Goal: Transaction & Acquisition: Purchase product/service

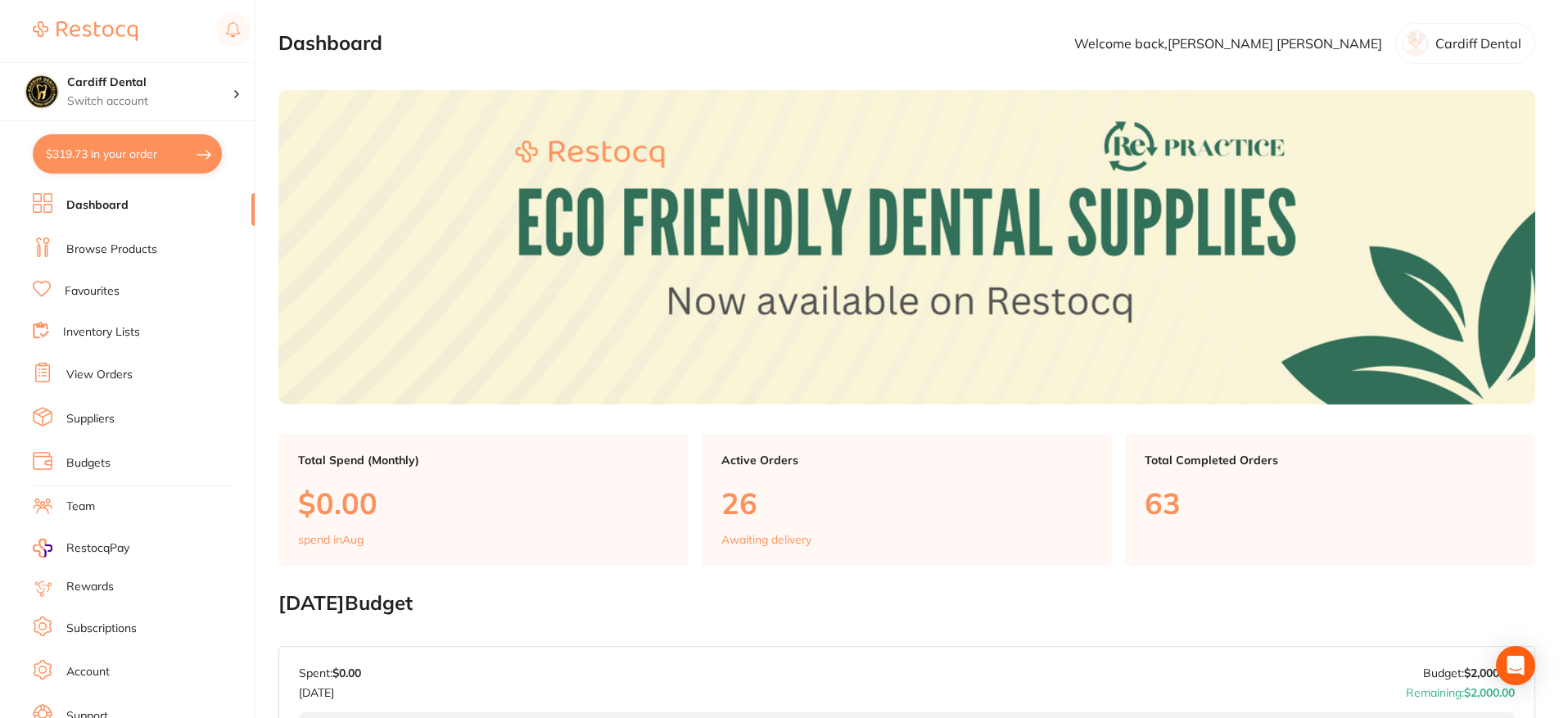
click at [167, 149] on button "$319.73 in your order" at bounding box center [127, 154] width 189 height 40
checkbox input "true"
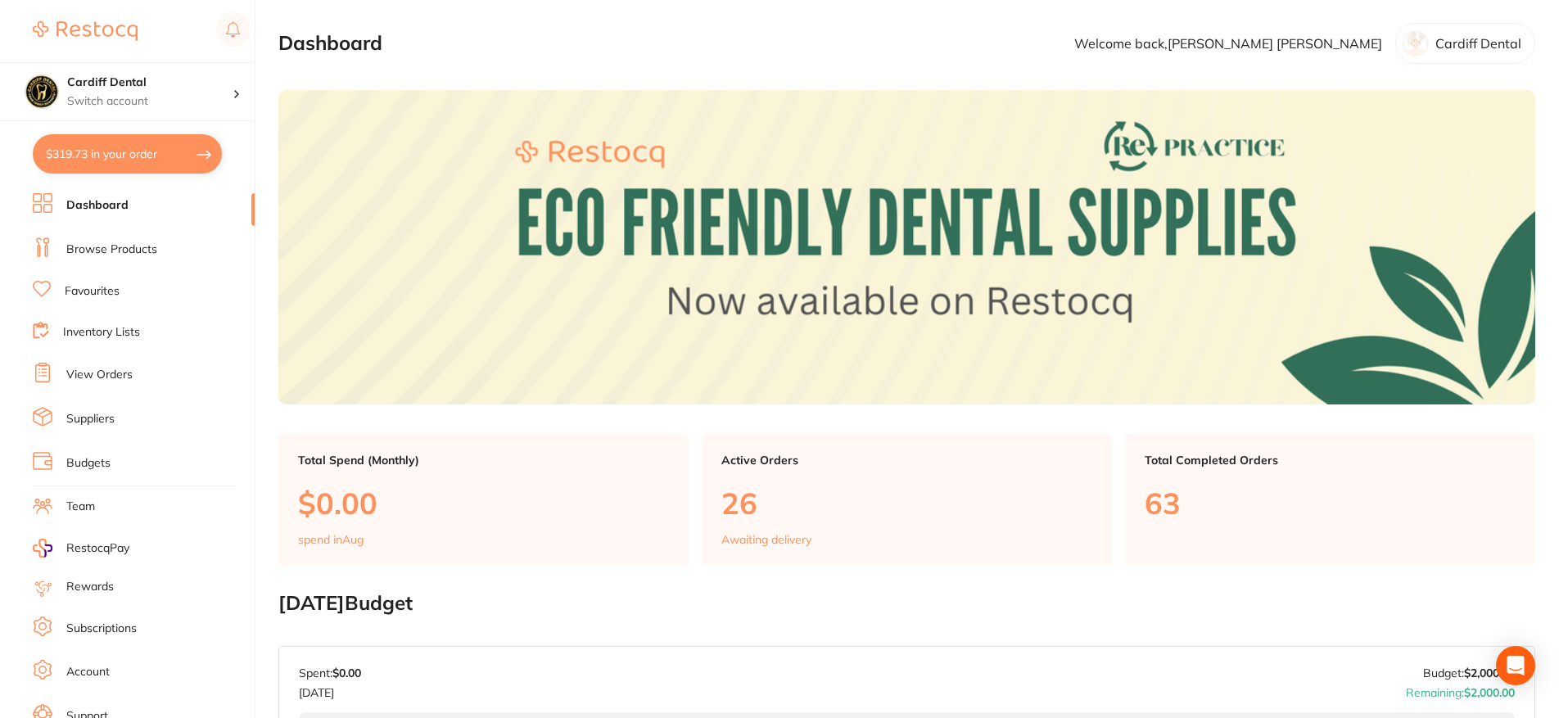
checkbox input "true"
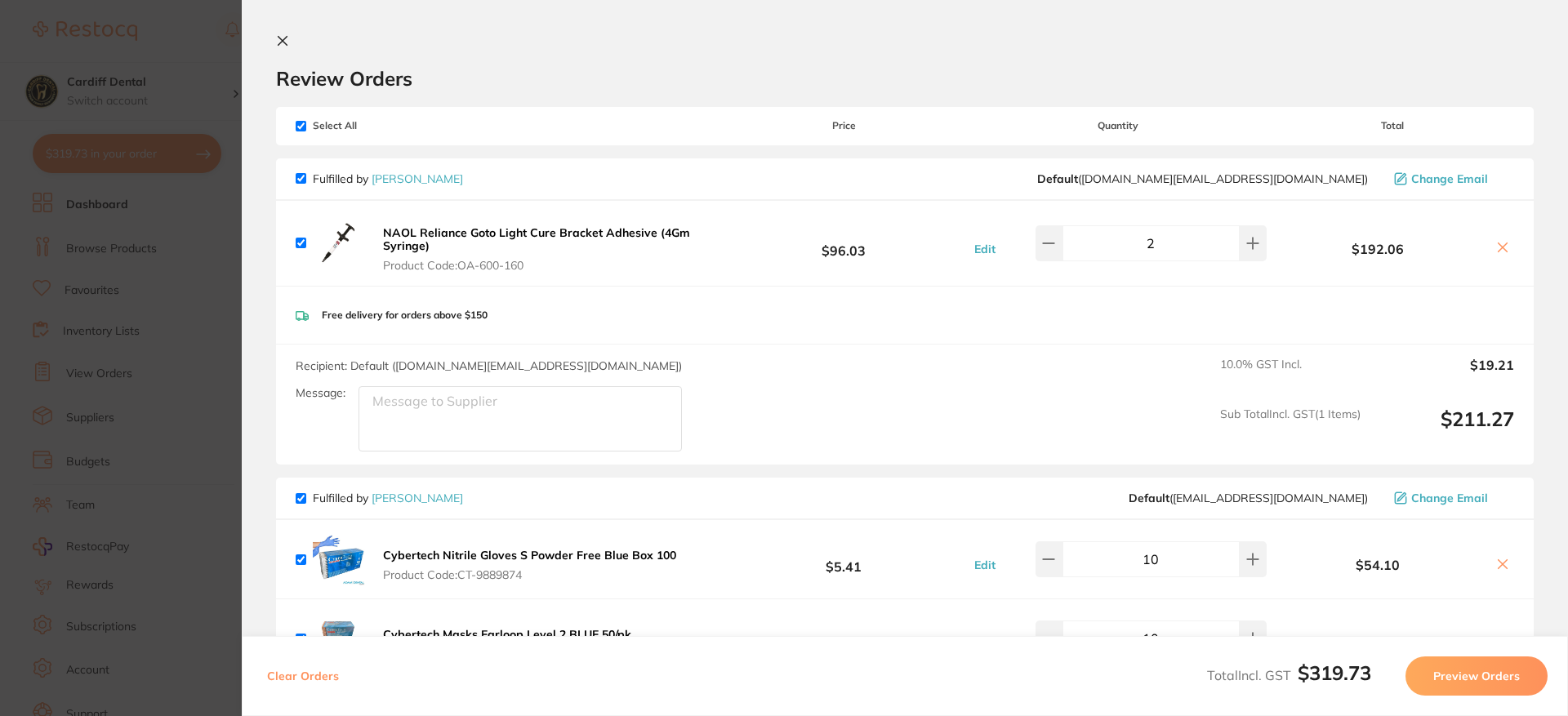
click at [304, 565] on div "Cybertech Nitrile Gloves S Powder Free Blue Box 100 Product Code: CT-9889874" at bounding box center [488, 560] width 385 height 52
click at [1496, 560] on icon at bounding box center [1502, 565] width 13 height 13
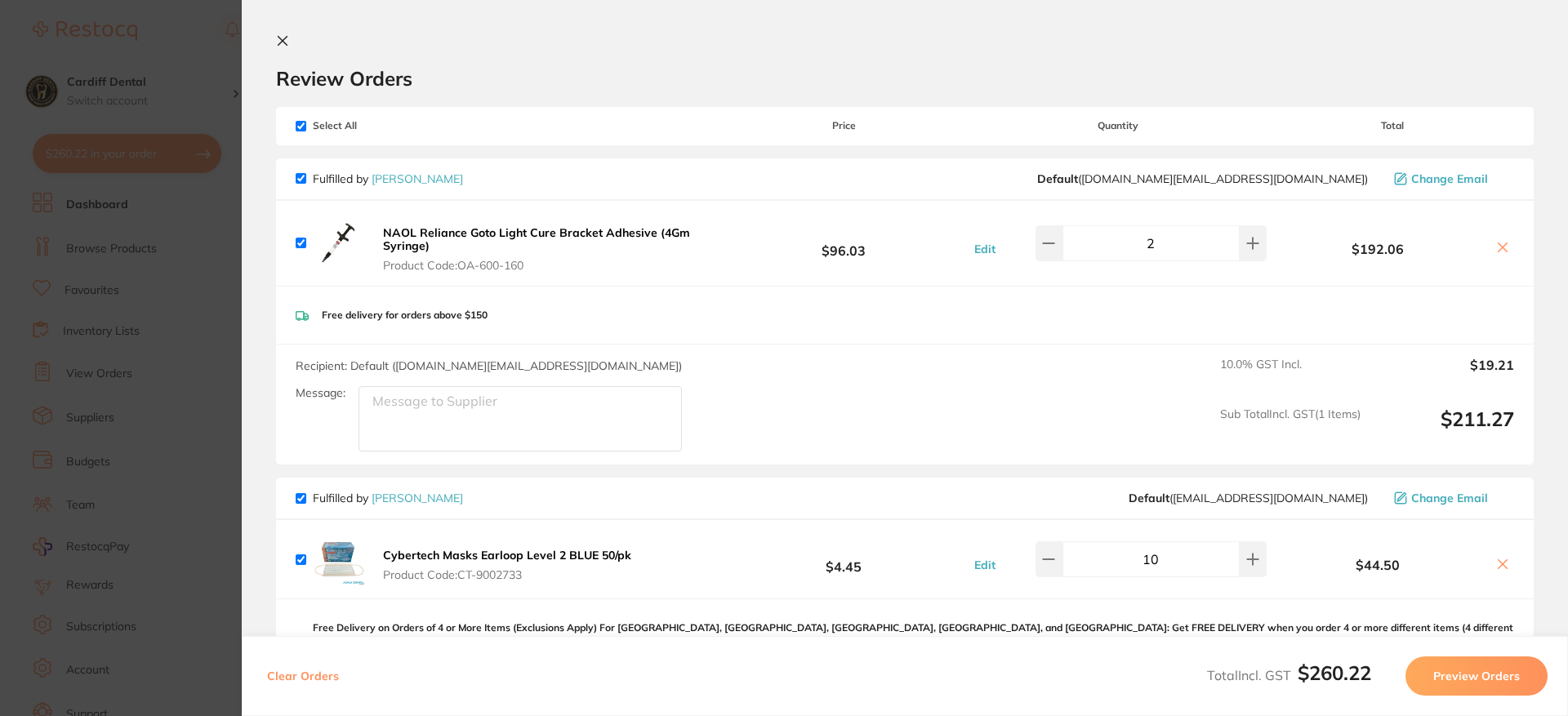
scroll to position [326, 0]
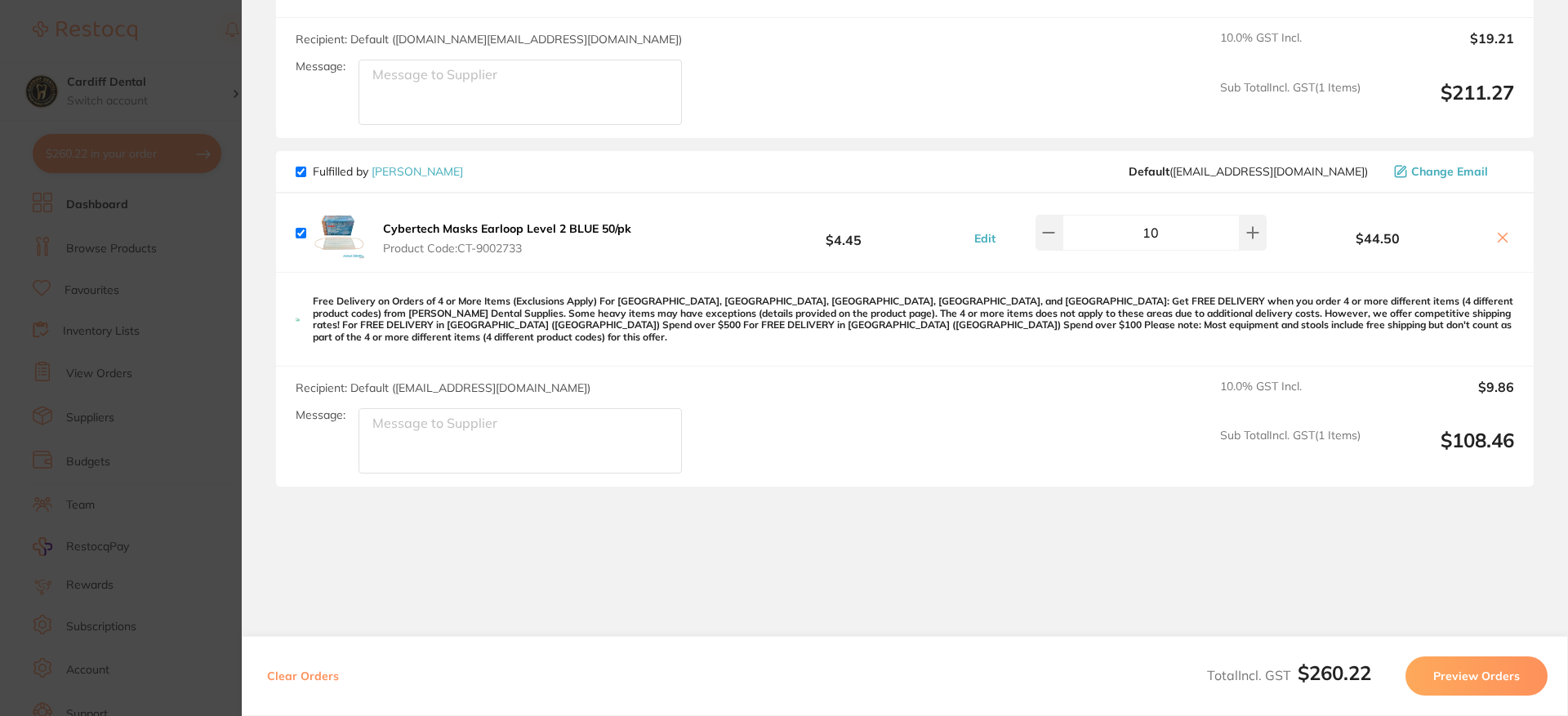
click at [1498, 236] on icon at bounding box center [1502, 237] width 9 height 9
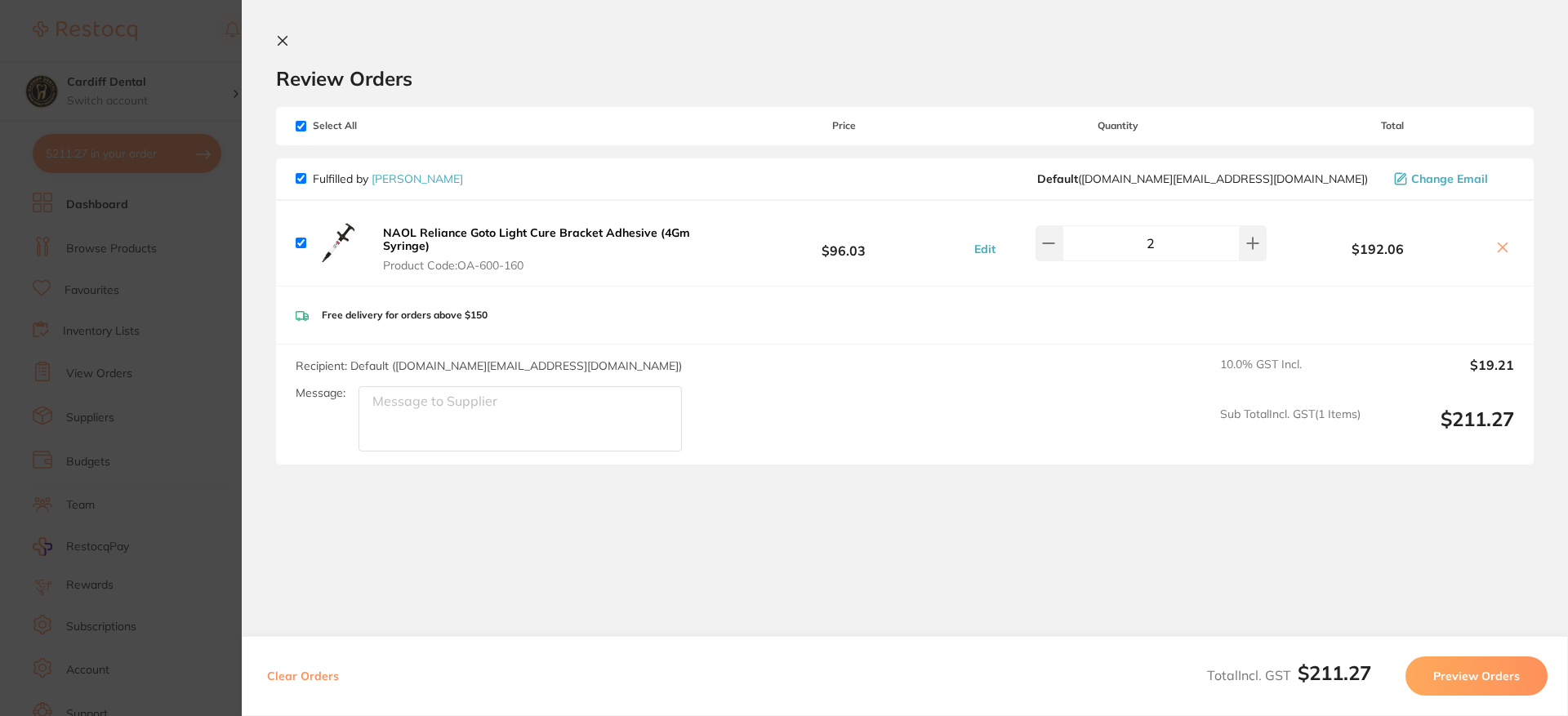
checkbox input "true"
click at [280, 40] on icon at bounding box center [283, 41] width 13 height 13
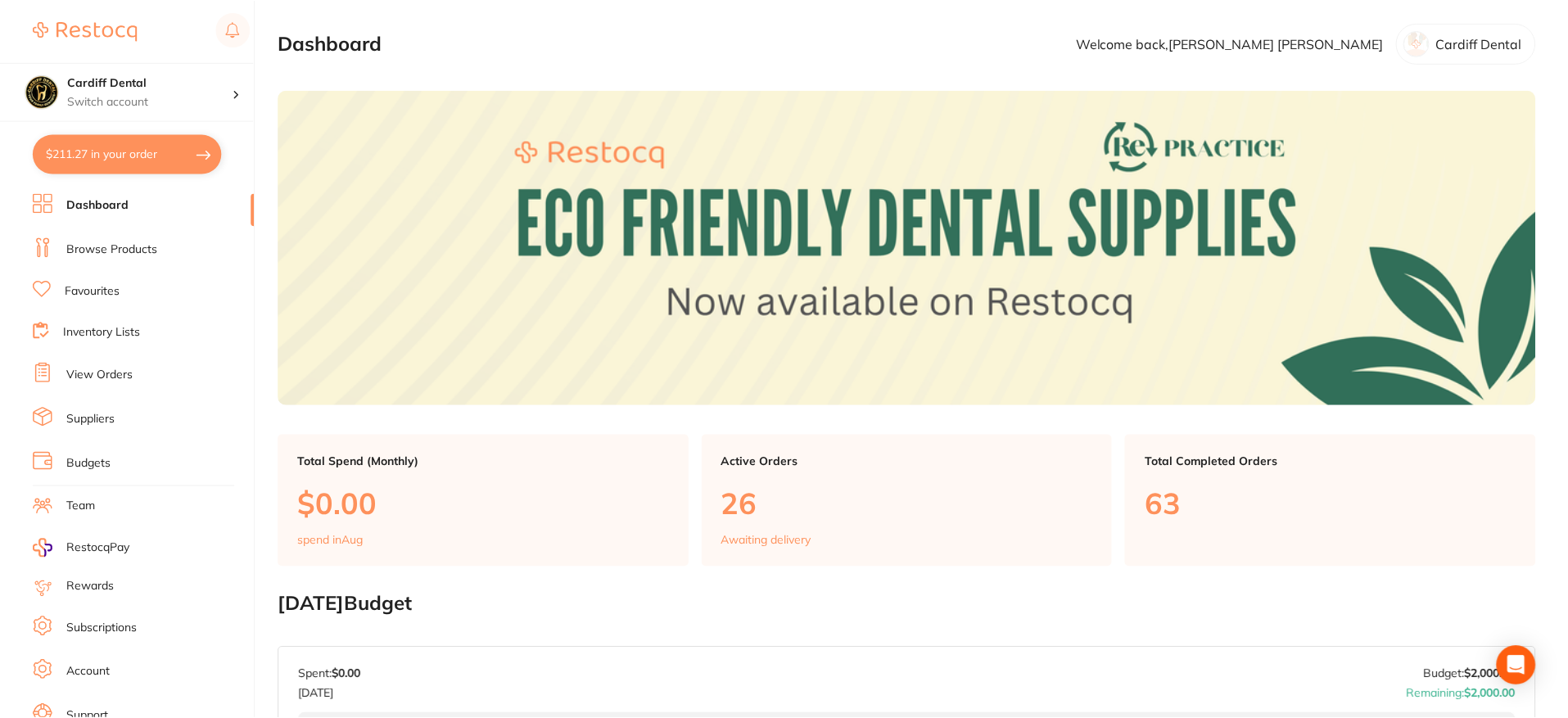
scroll to position [8, 0]
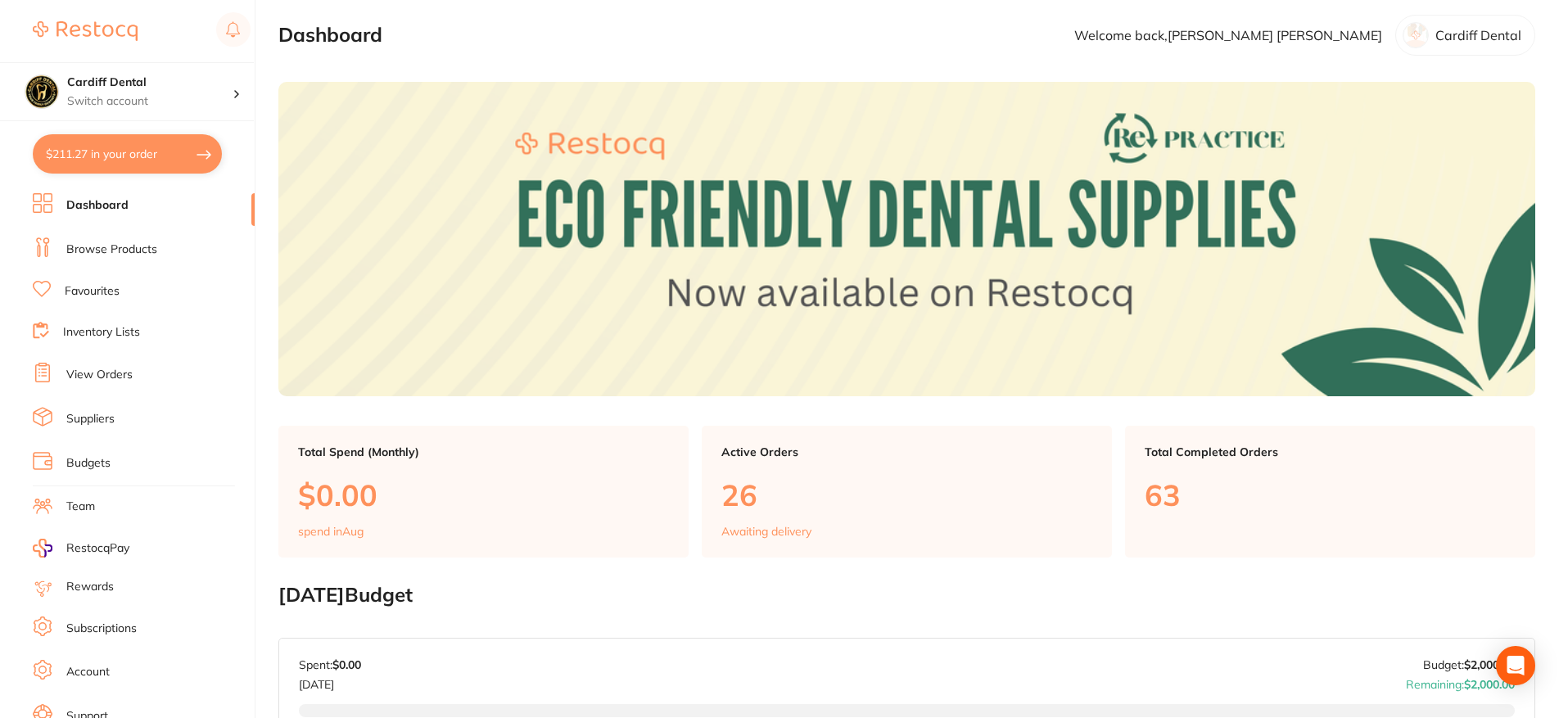
click at [133, 245] on link "Browse Products" at bounding box center [112, 249] width 91 height 16
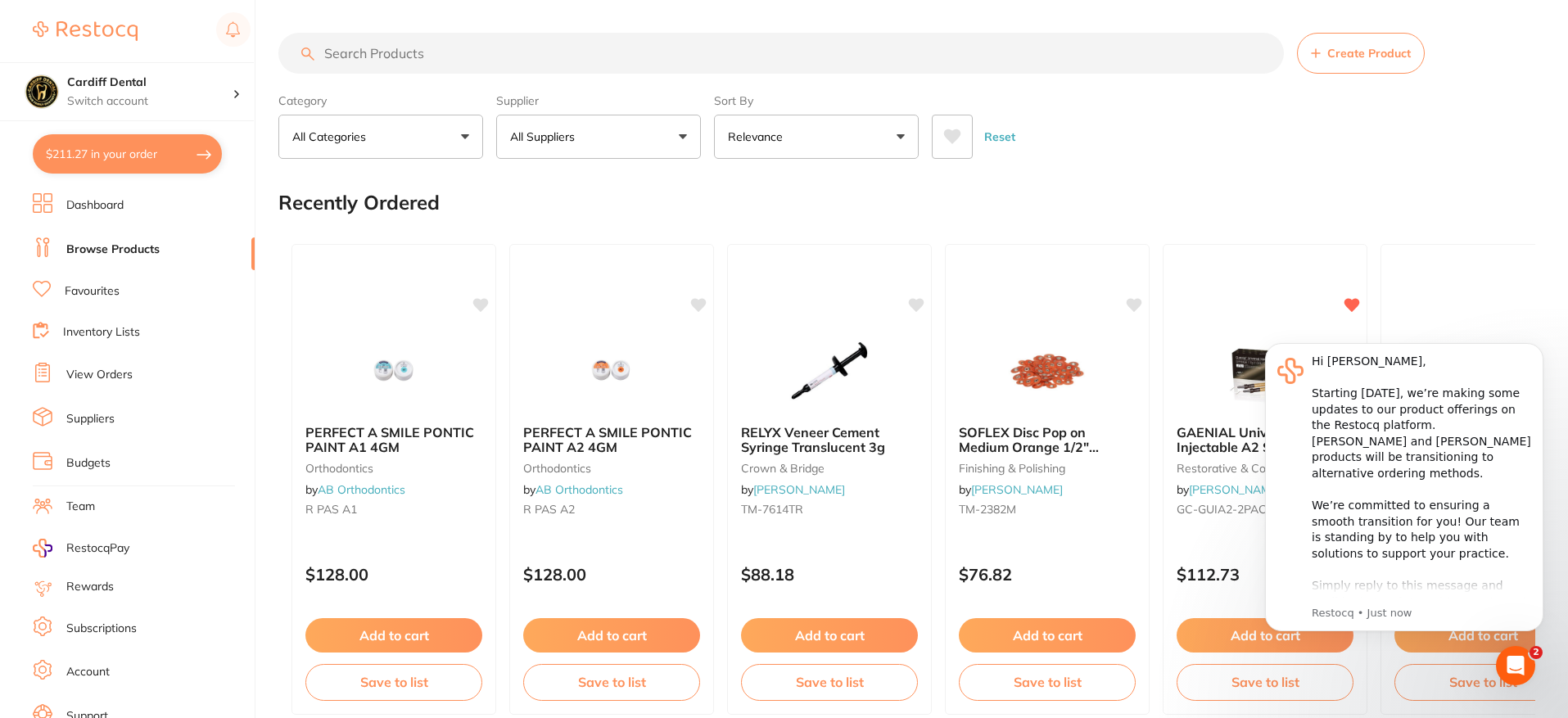
click at [108, 294] on link "Favourites" at bounding box center [92, 291] width 55 height 16
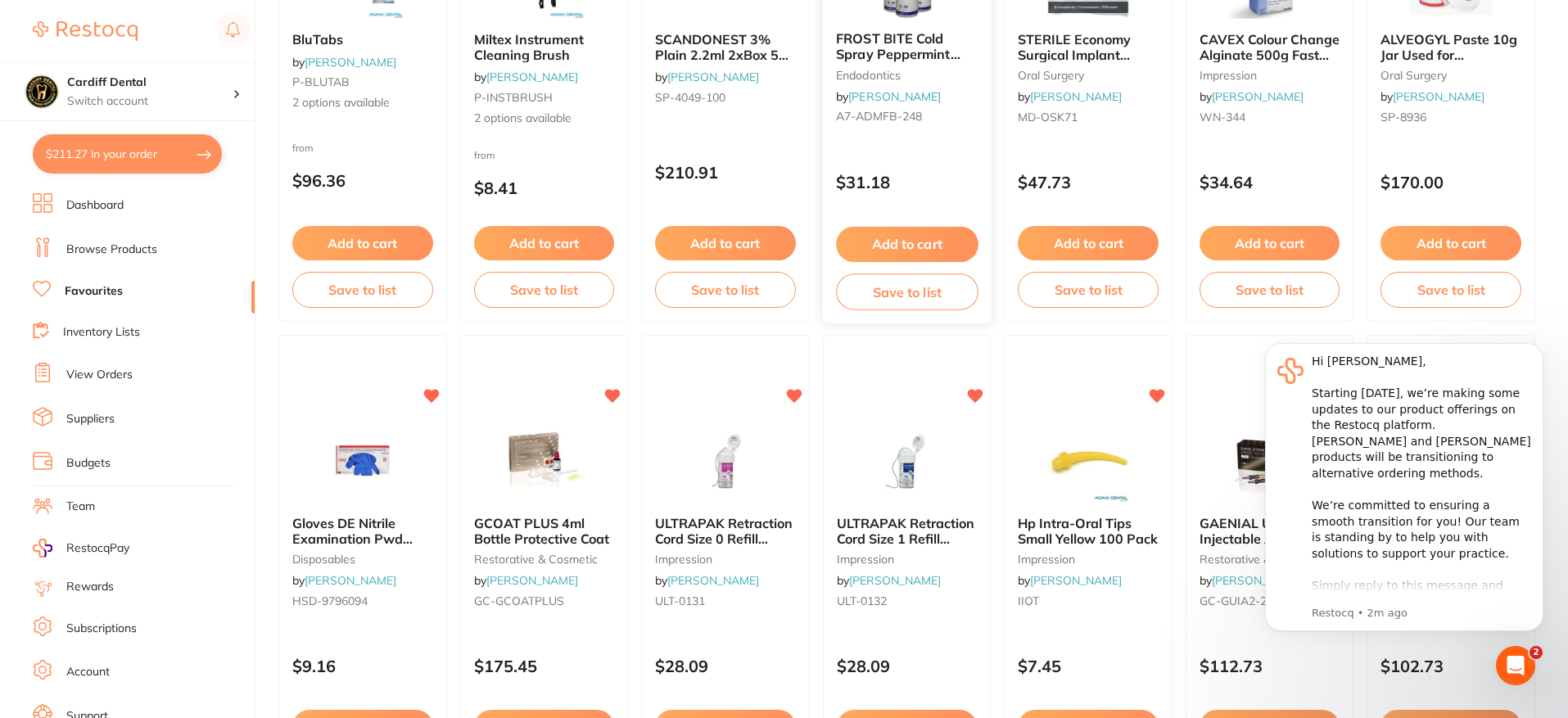
scroll to position [2293, 0]
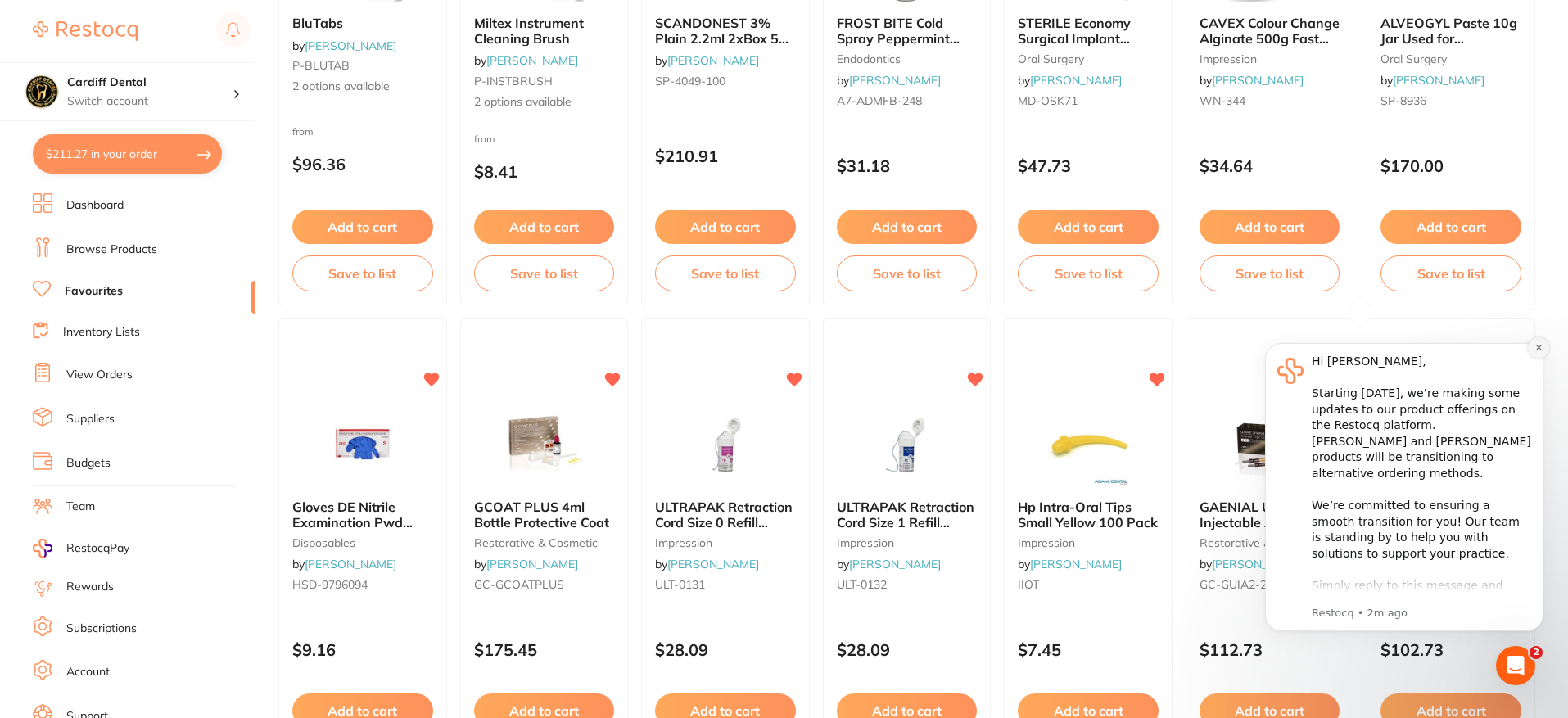
click at [1544, 348] on button "Dismiss notification" at bounding box center [1538, 348] width 21 height 21
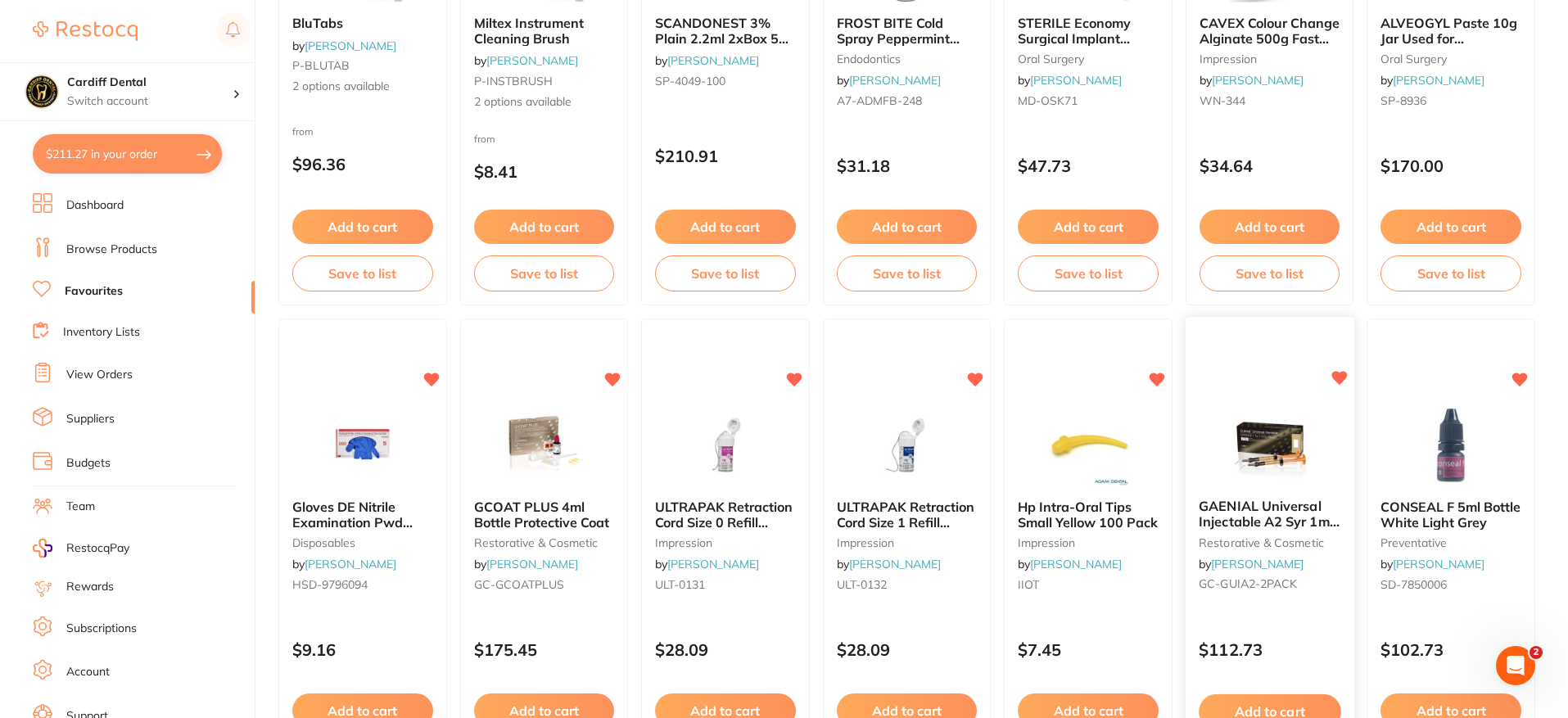
scroll to position [2621, 0]
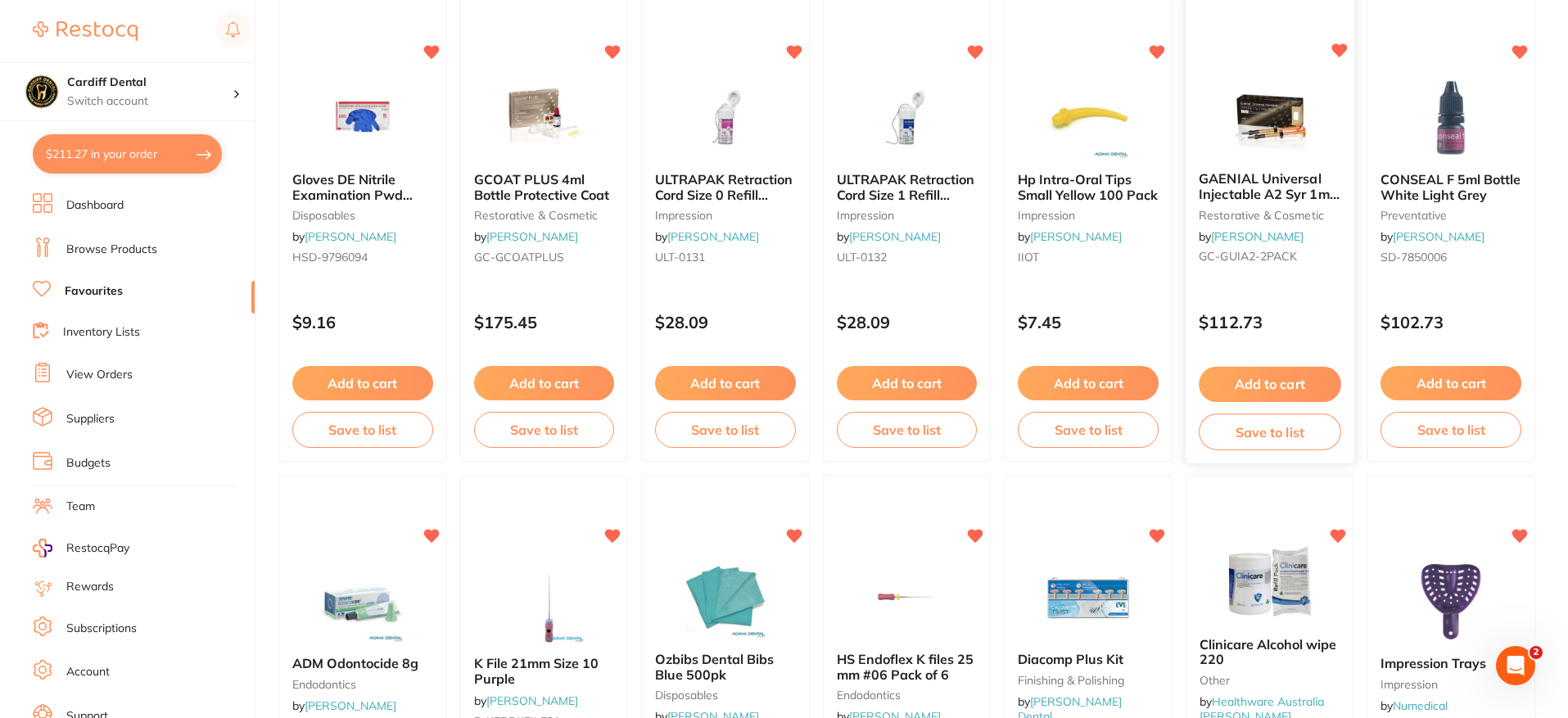
click at [1261, 382] on button "Add to cart" at bounding box center [1269, 385] width 142 height 35
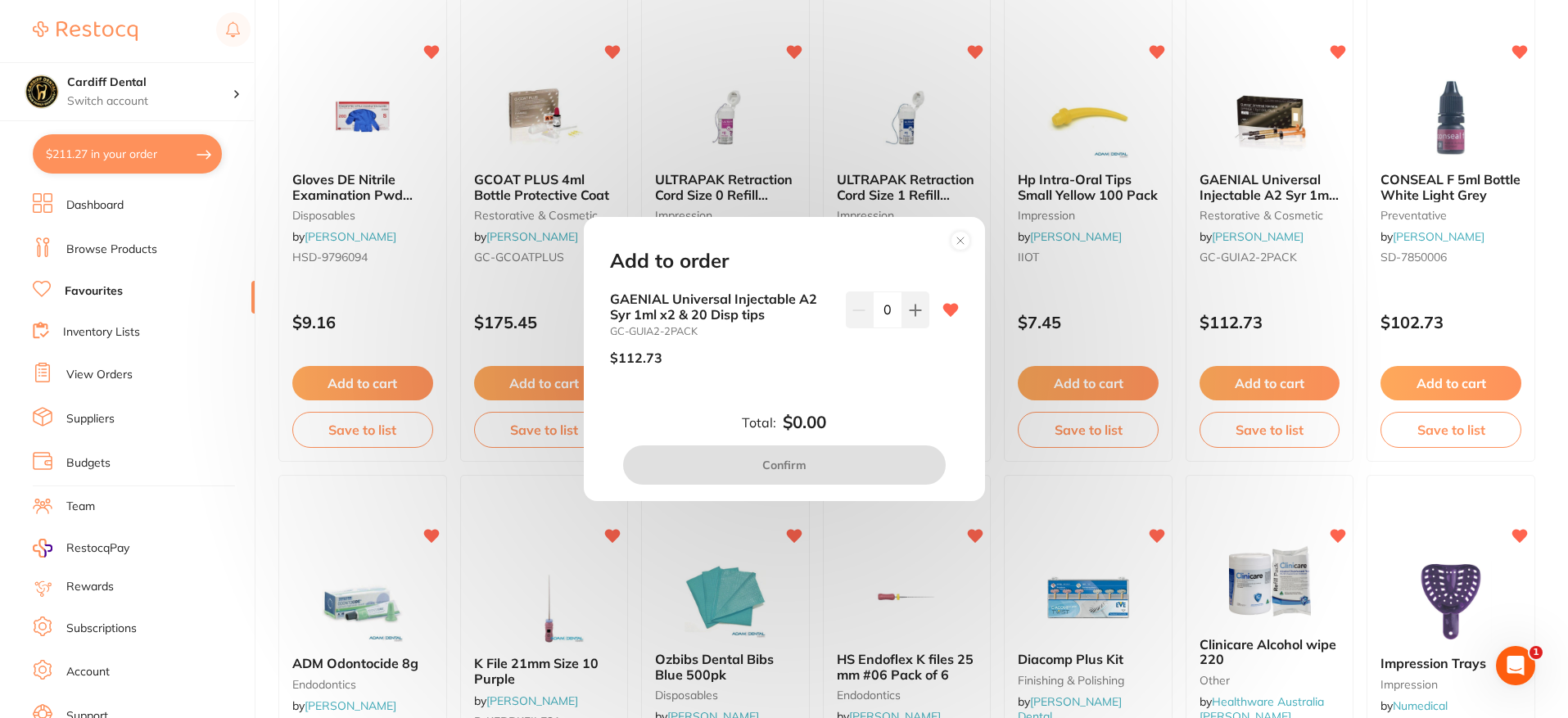
scroll to position [0, 0]
click at [915, 310] on icon at bounding box center [914, 310] width 11 height 11
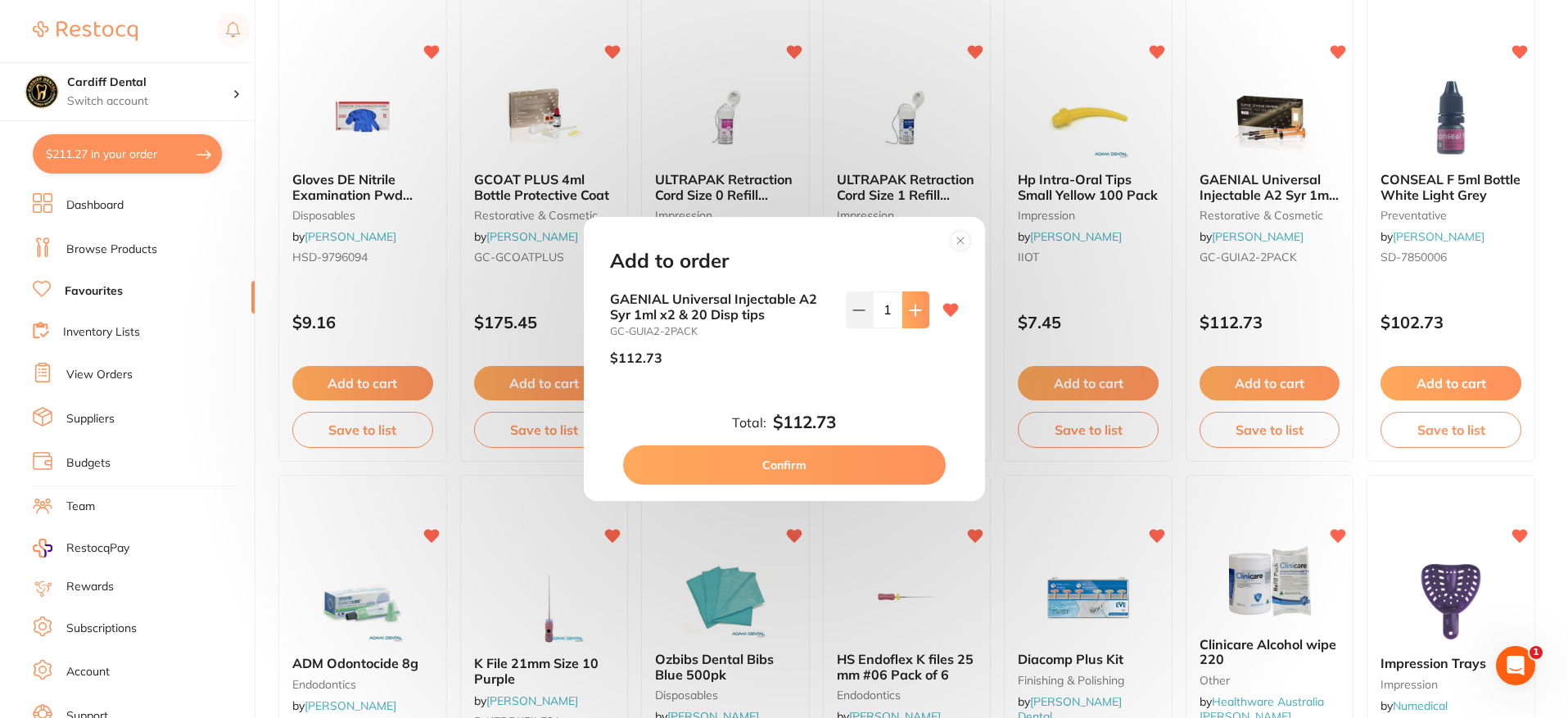
click at [915, 310] on icon at bounding box center [914, 310] width 11 height 11
type input "2"
click at [801, 465] on button "Confirm" at bounding box center [784, 465] width 322 height 40
checkbox input "false"
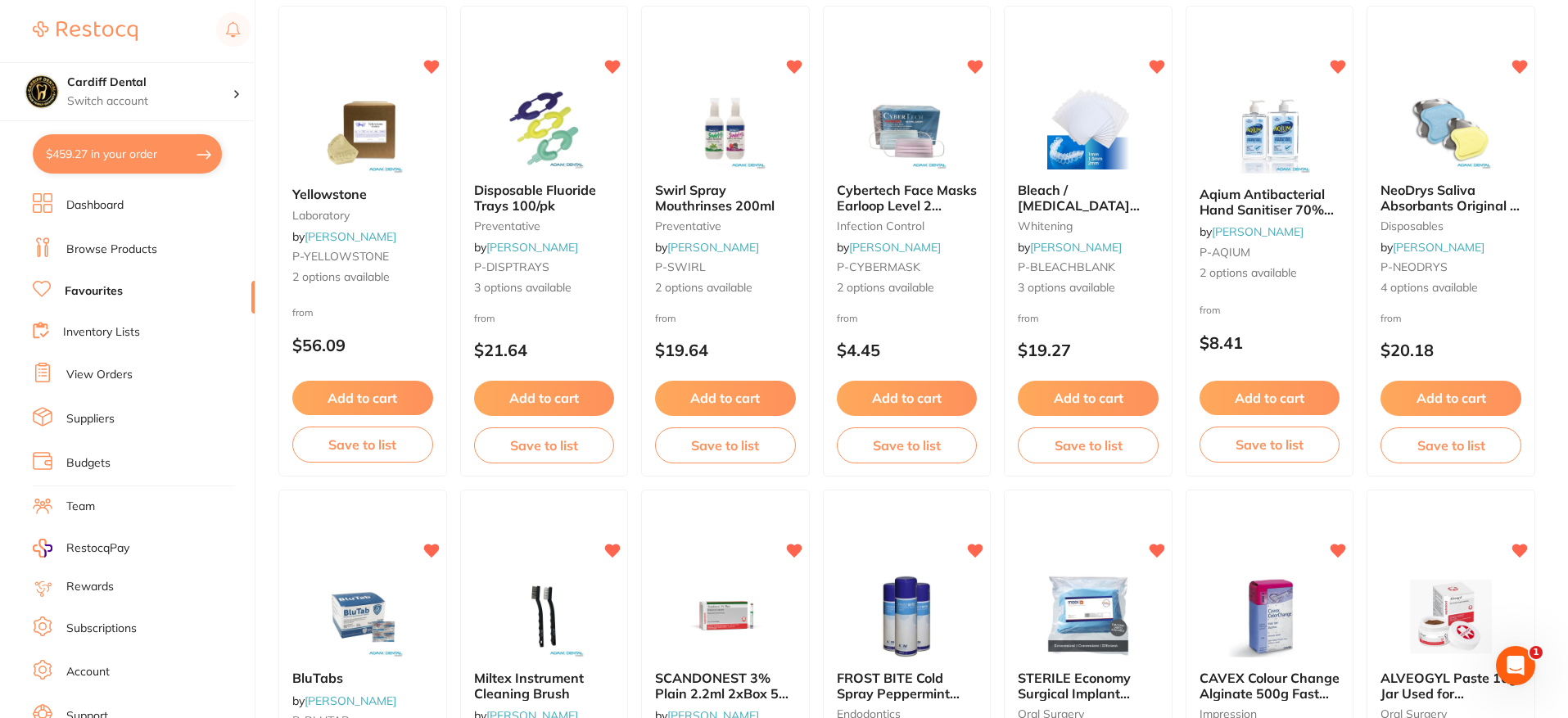
scroll to position [656, 0]
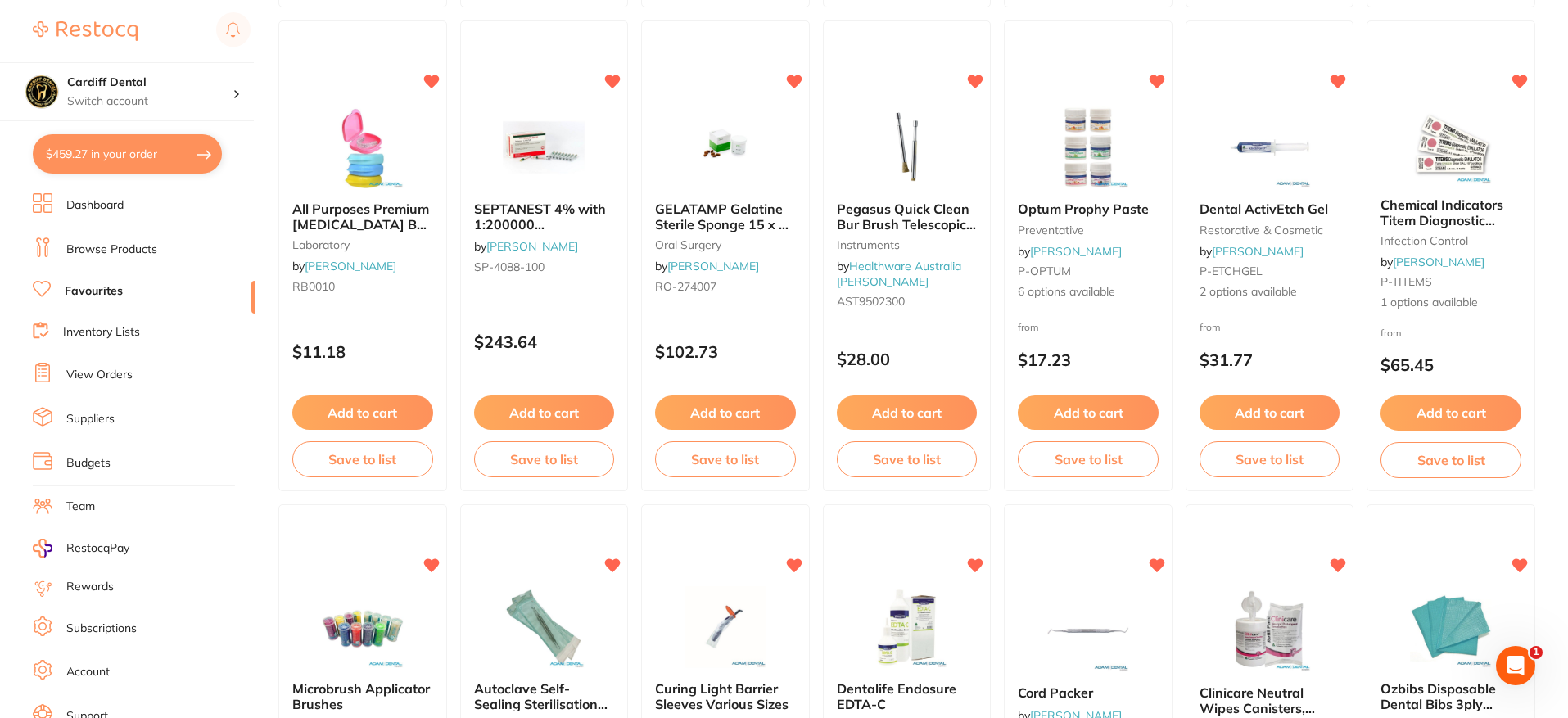
click at [120, 243] on link "Browse Products" at bounding box center [112, 249] width 91 height 16
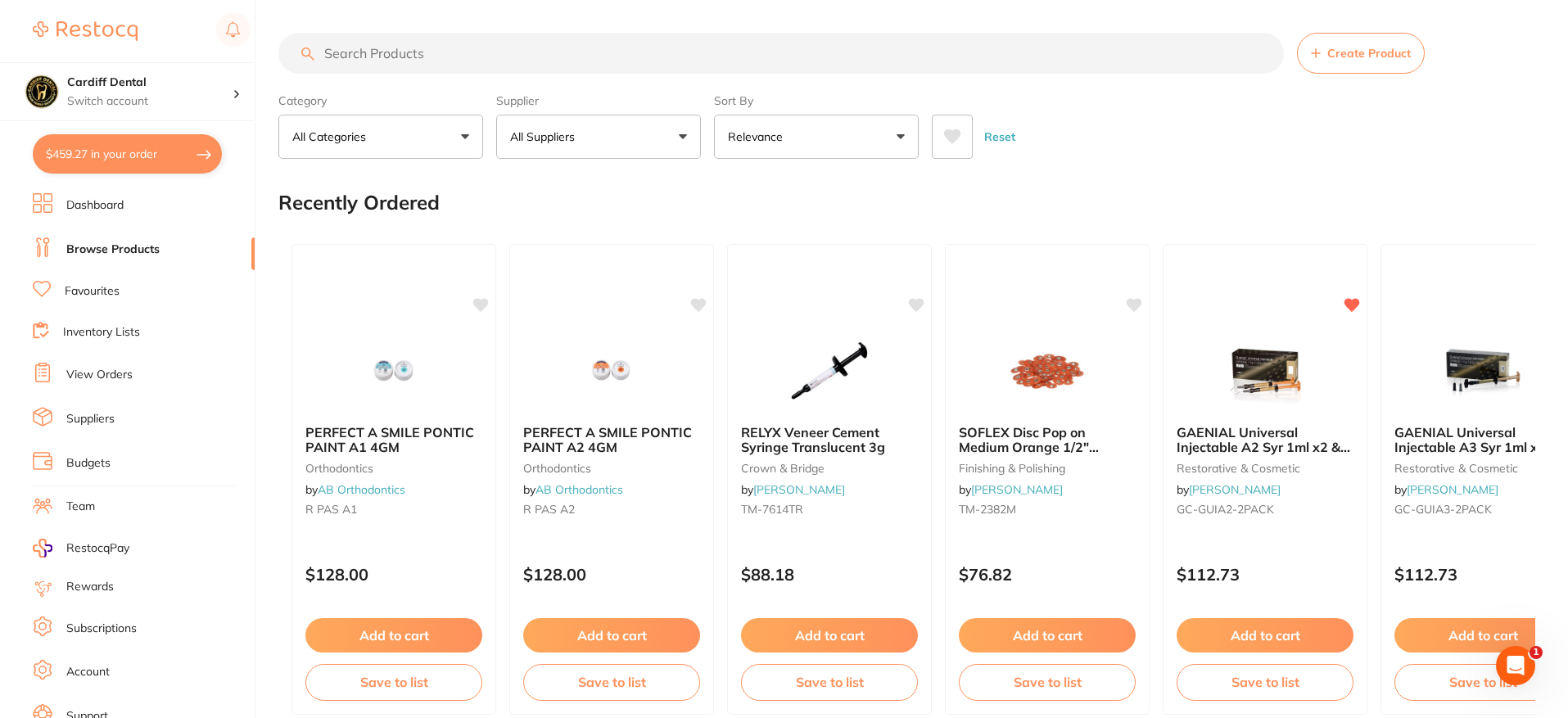
click at [348, 42] on input "search" at bounding box center [781, 53] width 1005 height 41
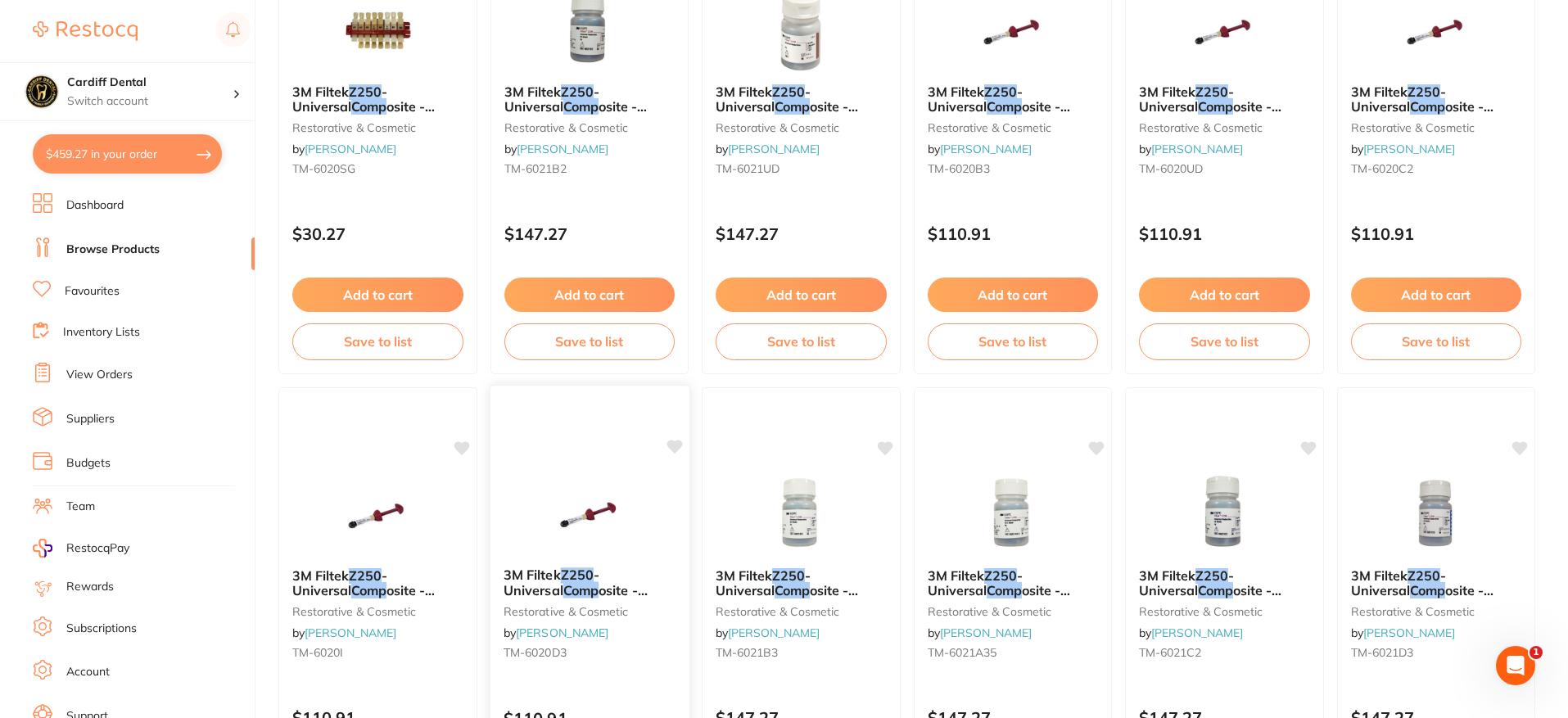
scroll to position [656, 0]
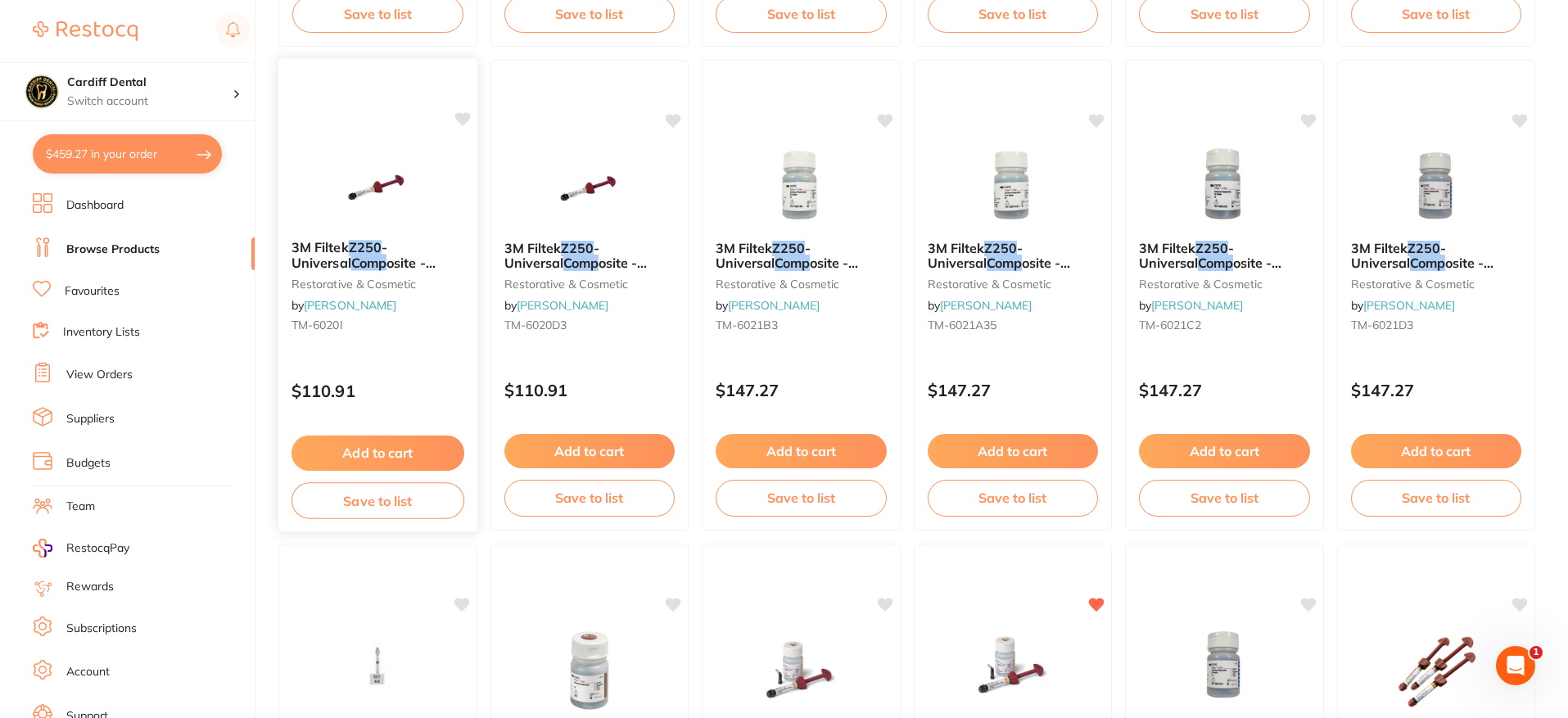
click at [434, 339] on div "3M Filtek Z250 - Universal Comp osite - Shade Incisal - 4g Syringe restorative …" at bounding box center [378, 289] width 199 height 126
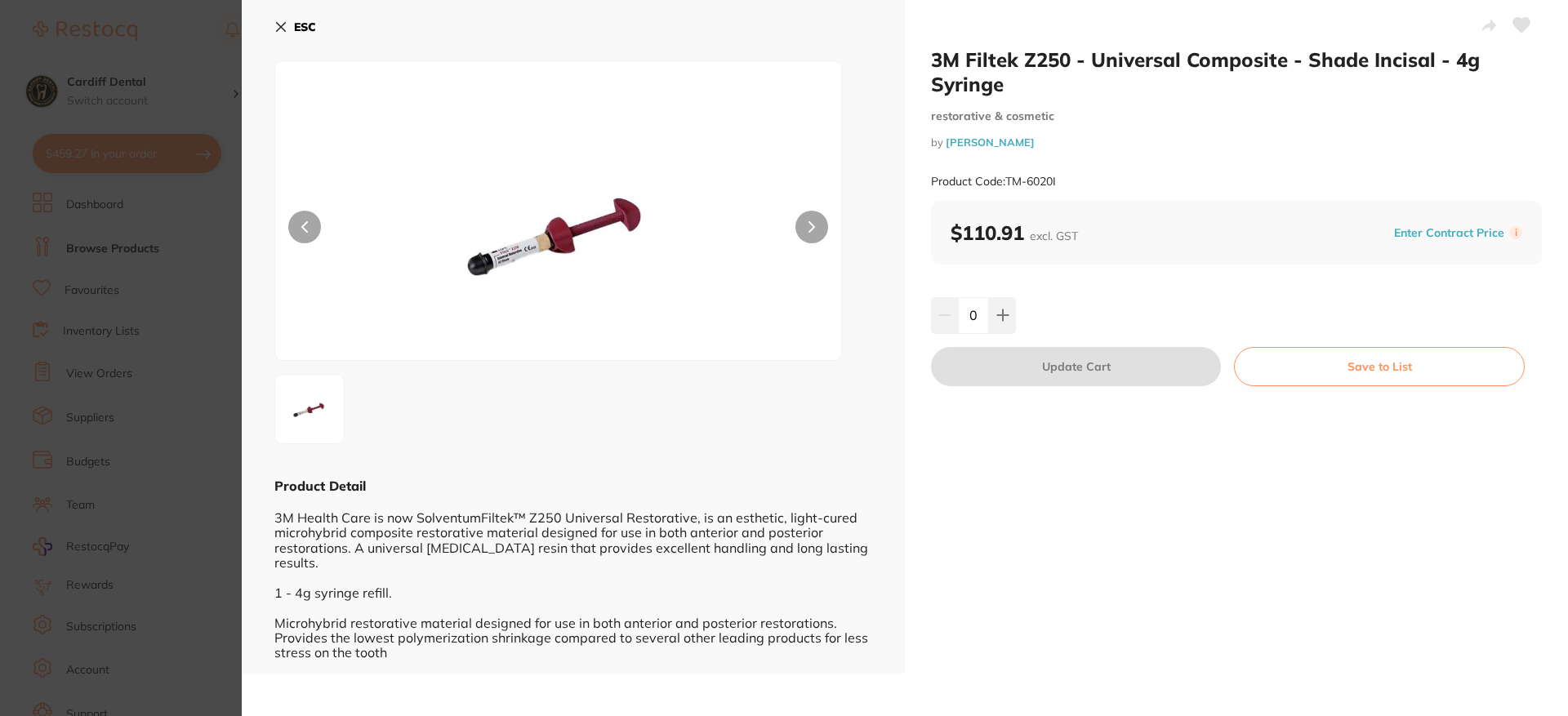
click at [283, 29] on icon at bounding box center [281, 27] width 9 height 9
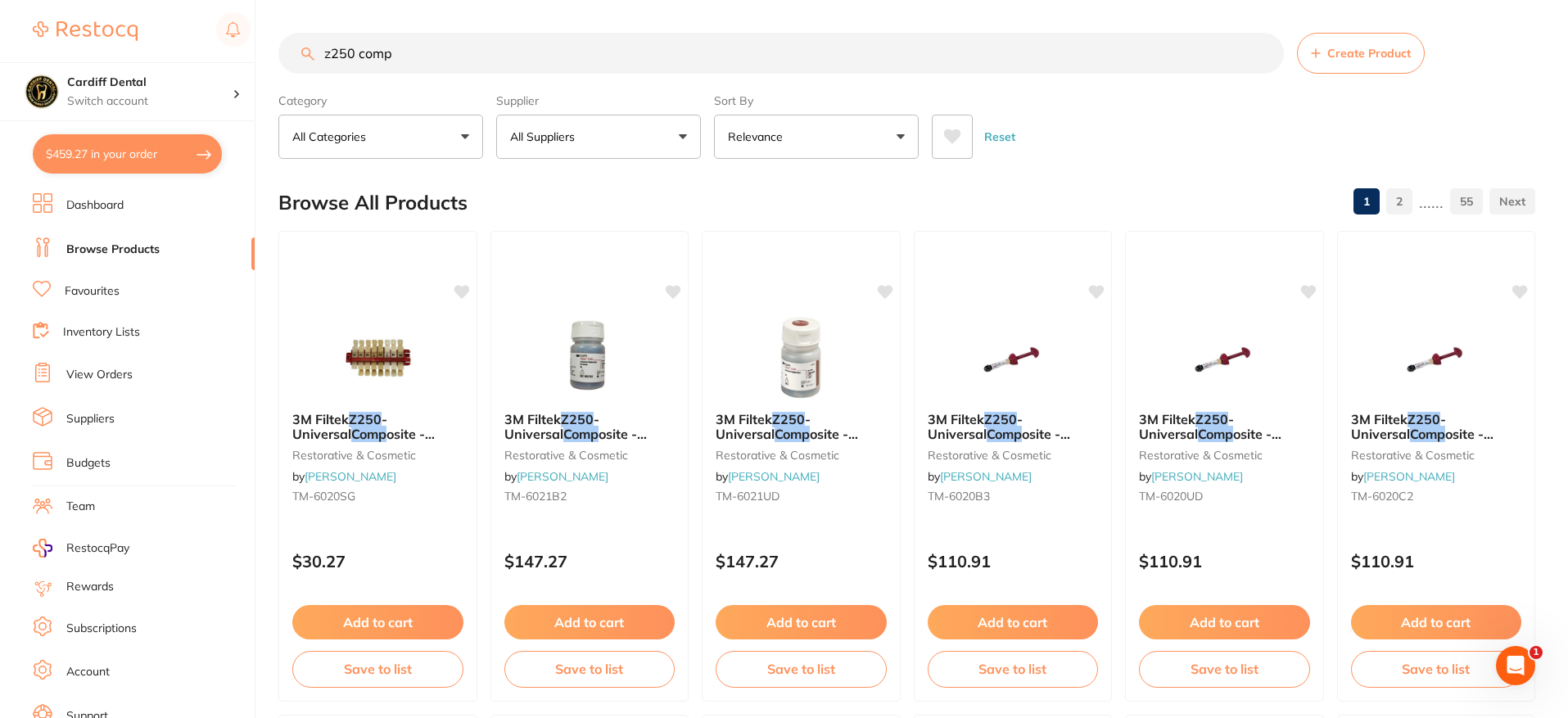
click at [427, 46] on input "z250 comp" at bounding box center [781, 53] width 1005 height 41
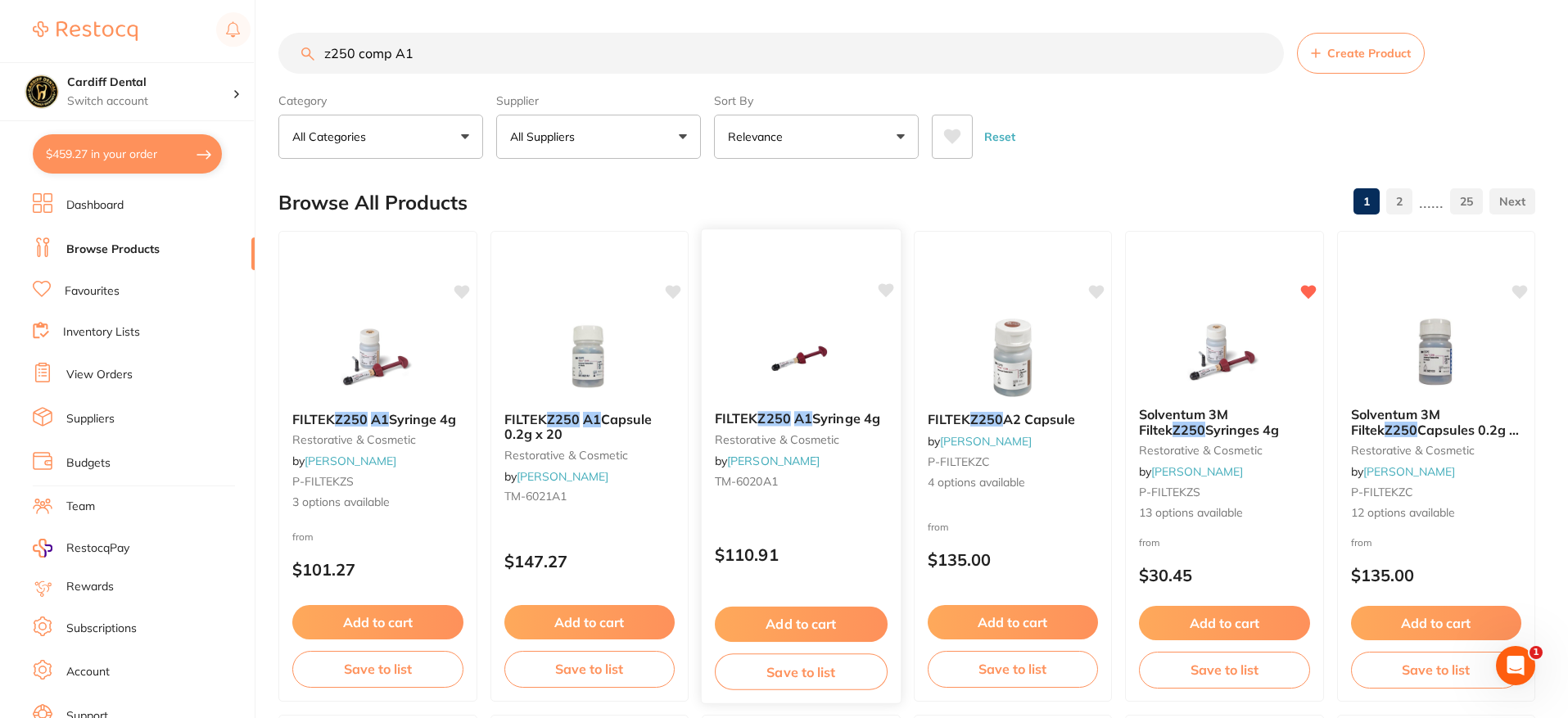
type input "z250 comp A1"
drag, startPoint x: 827, startPoint y: 490, endPoint x: 805, endPoint y: 586, distance: 98.5
click at [829, 489] on div "FILTEK Z250 A1 Syringe 4g restorative & cosmetic by [PERSON_NAME] [PERSON_NAME]…" at bounding box center [801, 453] width 197 height 109
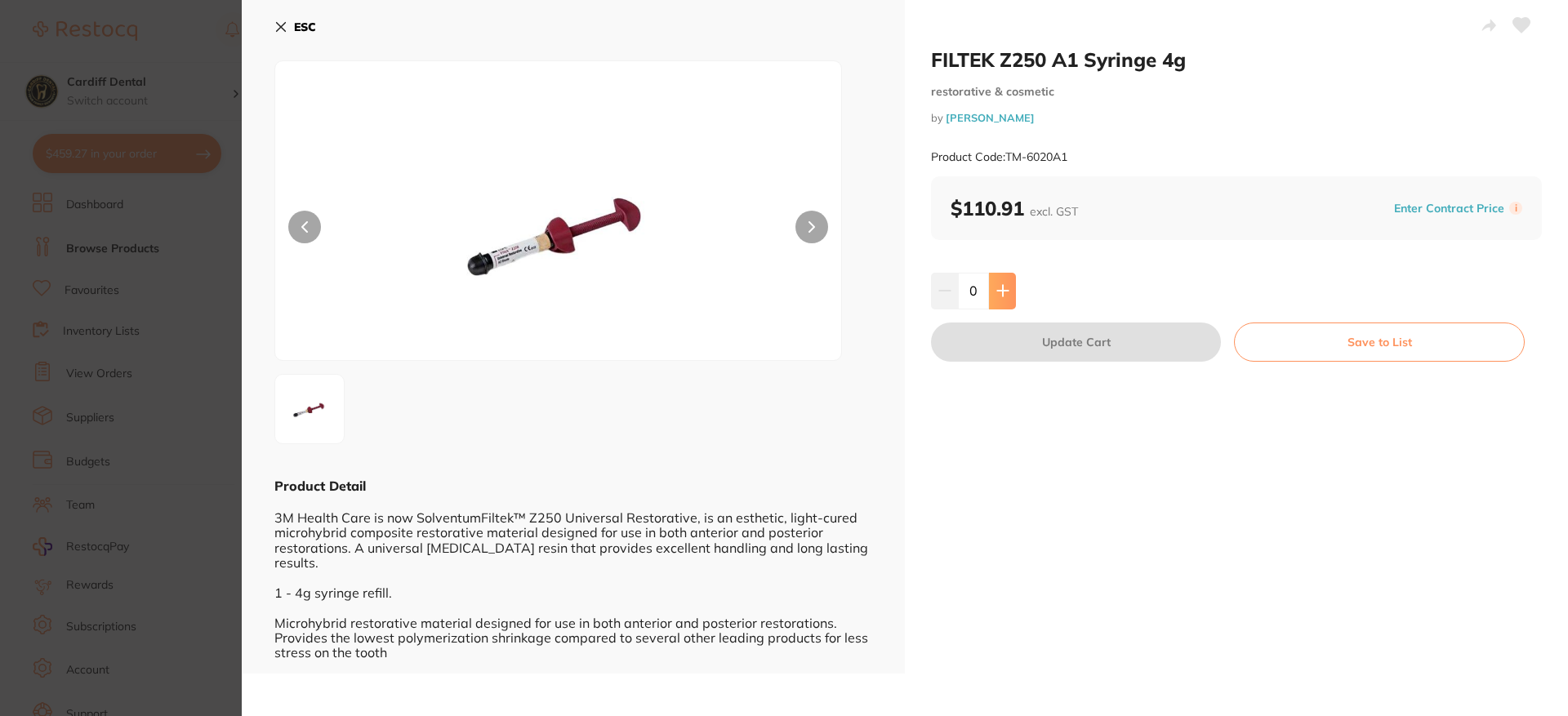
click at [997, 292] on icon at bounding box center [1002, 291] width 11 height 11
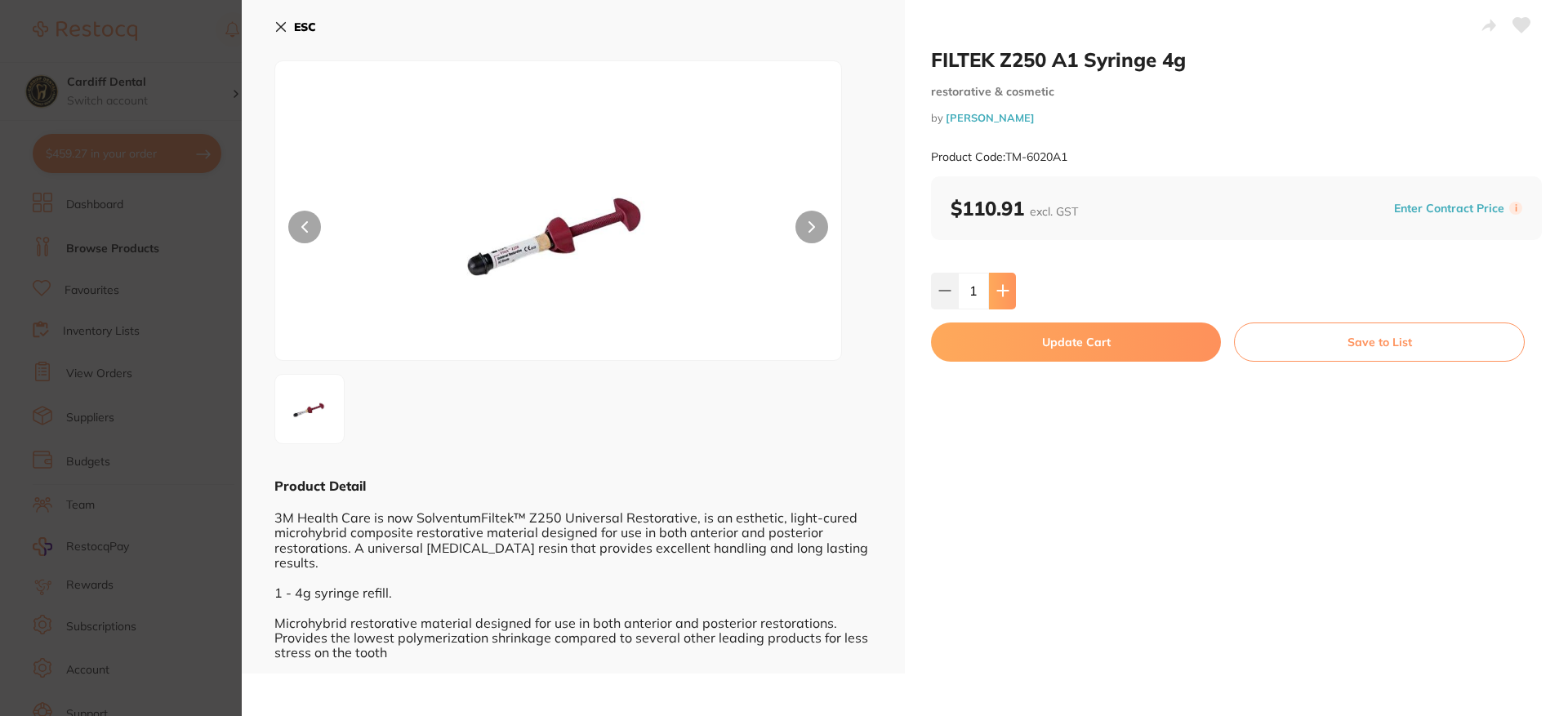
click at [997, 292] on icon at bounding box center [1002, 291] width 11 height 11
type input "2"
click at [1091, 347] on button "Update Cart" at bounding box center [1076, 342] width 290 height 40
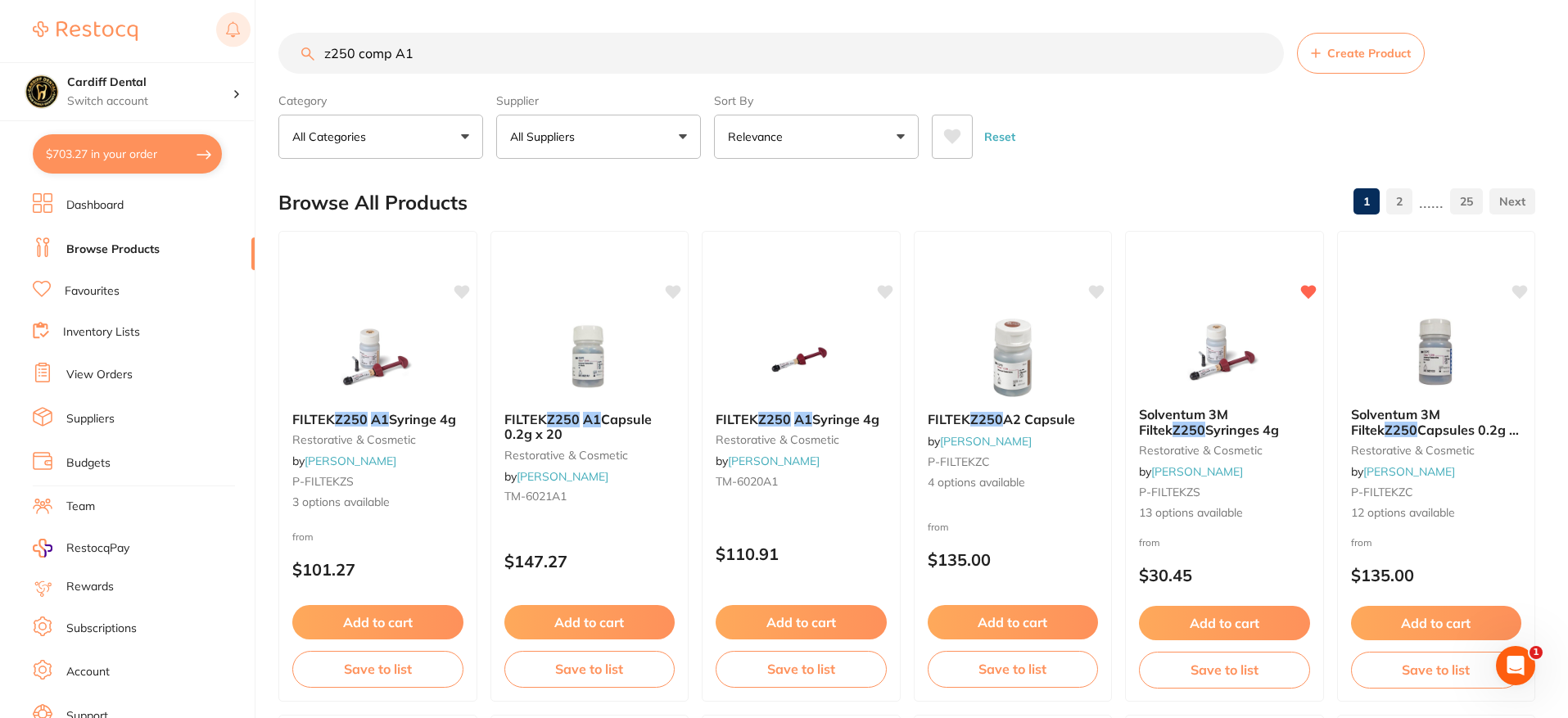
drag, startPoint x: 440, startPoint y: 51, endPoint x: 250, endPoint y: 49, distance: 190.0
click at [250, 49] on div "$703.27 Cardiff Dental Switch account Cardiff Dental $703.27 in your order Dash…" at bounding box center [784, 359] width 1568 height 718
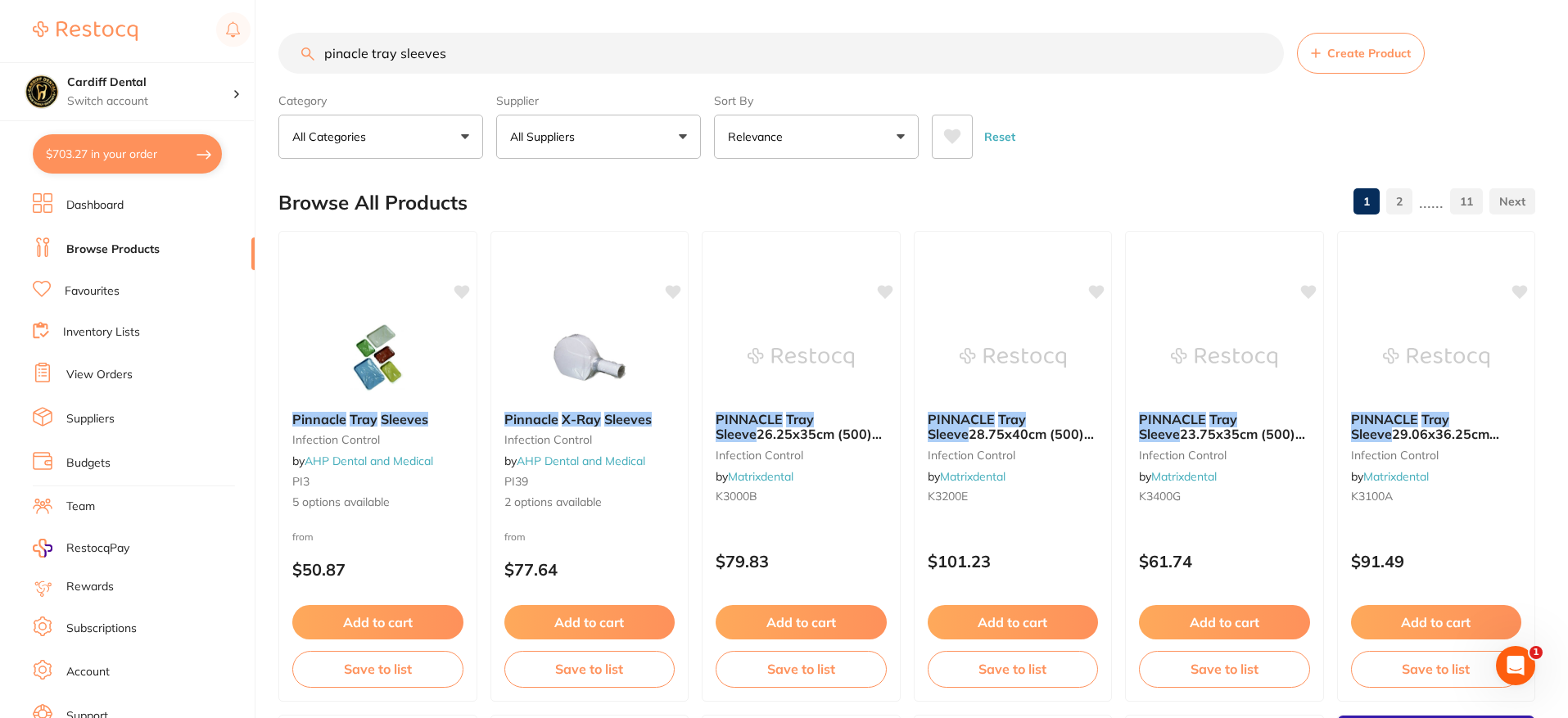
click at [481, 50] on input "pinacle tray sleeves" at bounding box center [781, 53] width 1005 height 41
type input "pinacle tray sleeves"
click at [434, 483] on small "PI3" at bounding box center [378, 482] width 173 height 13
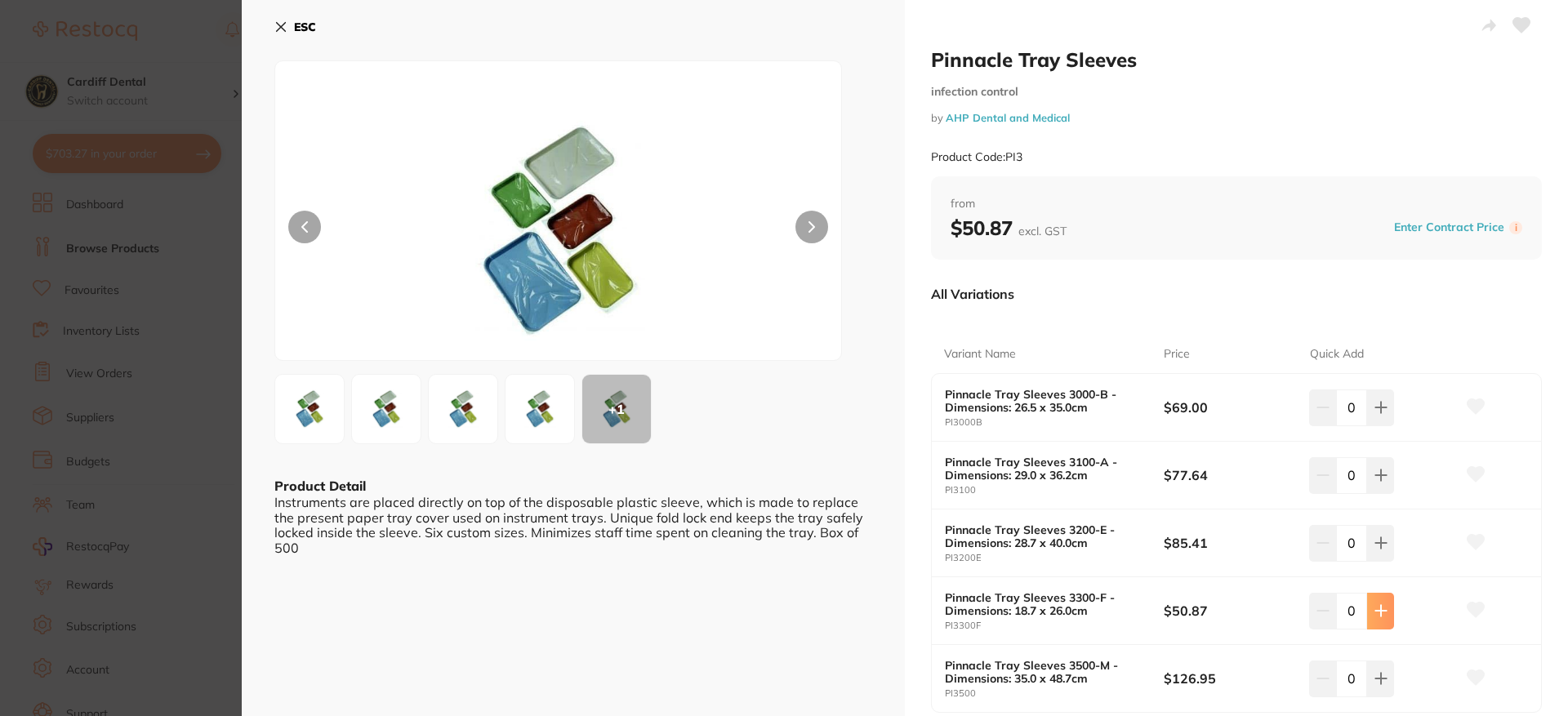
click at [1381, 414] on icon at bounding box center [1381, 408] width 13 height 13
type input "2"
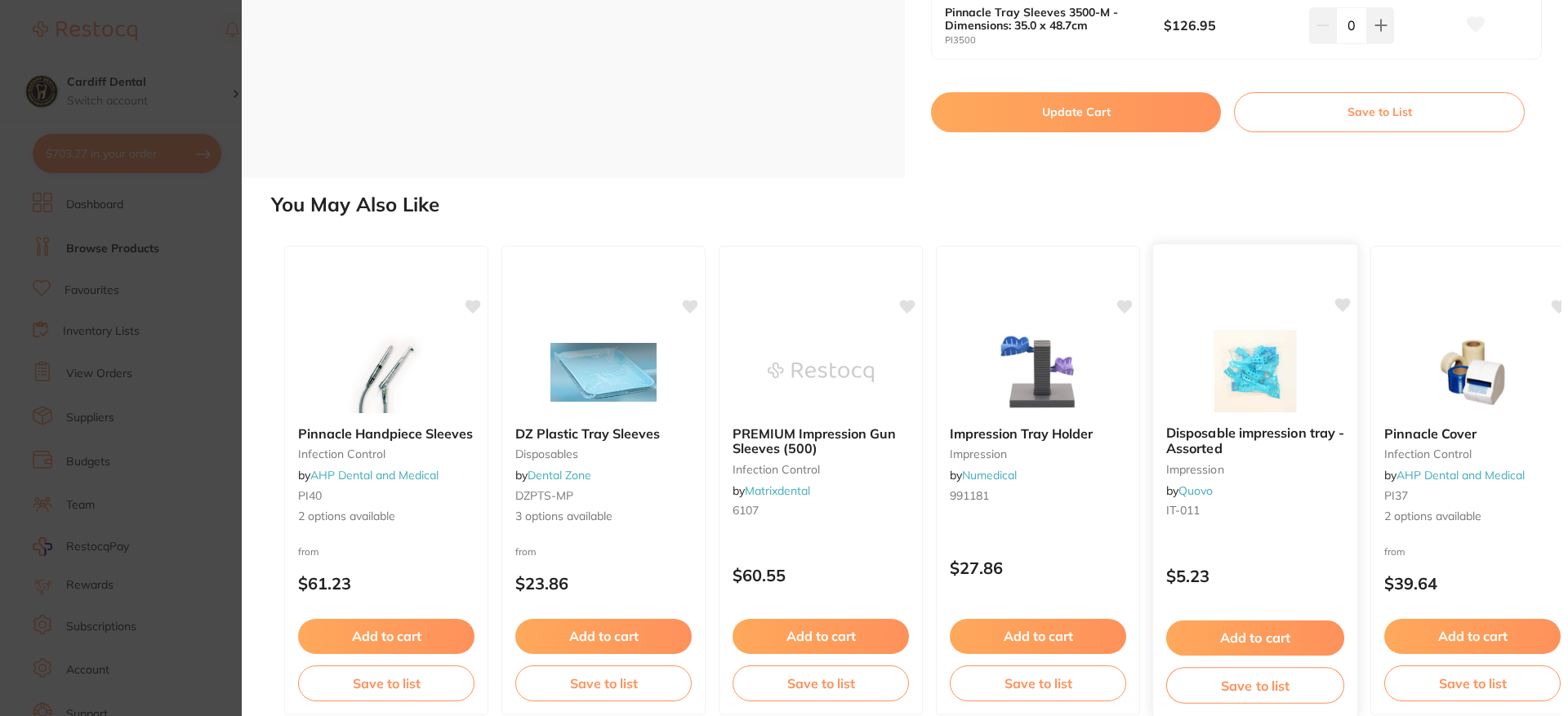
scroll to position [326, 0]
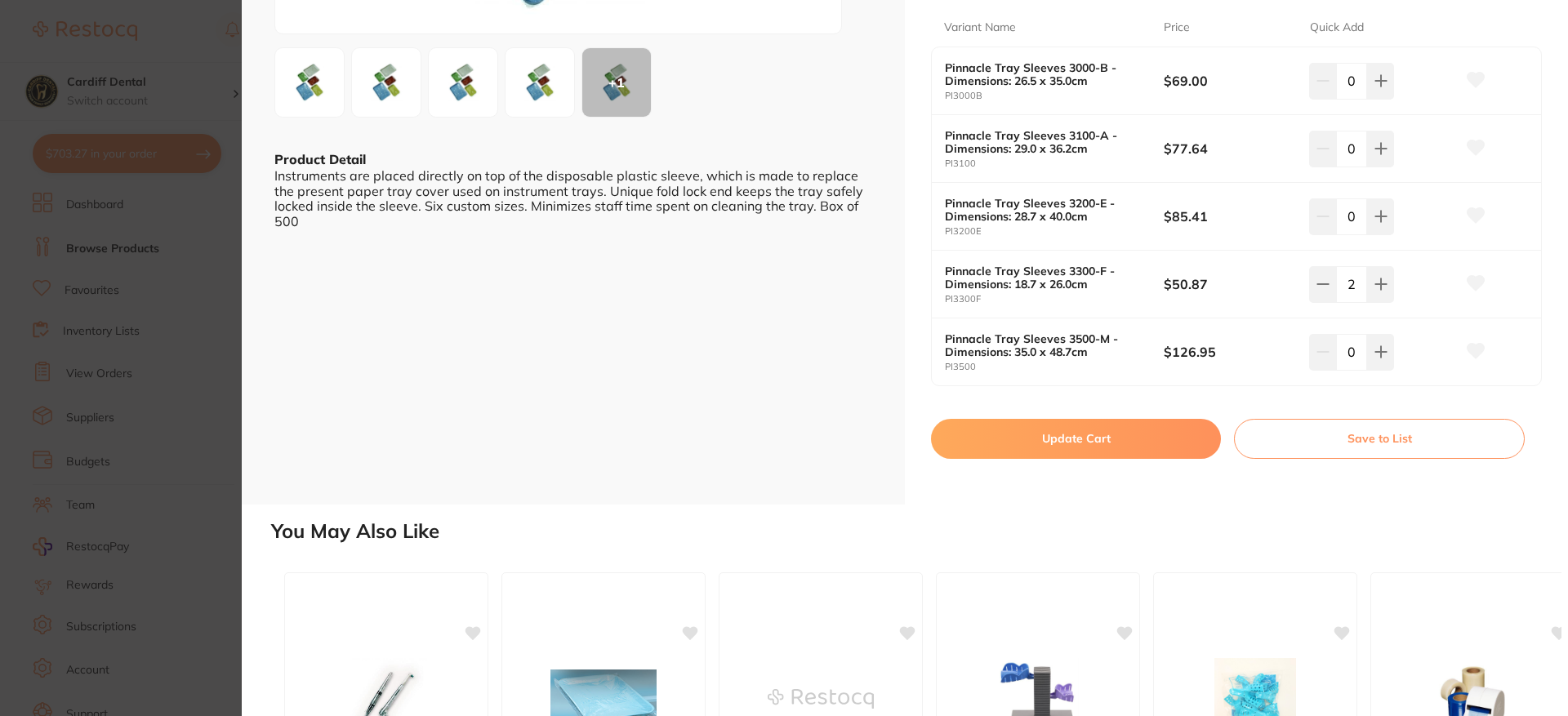
click at [1072, 434] on button "Update Cart" at bounding box center [1076, 438] width 290 height 40
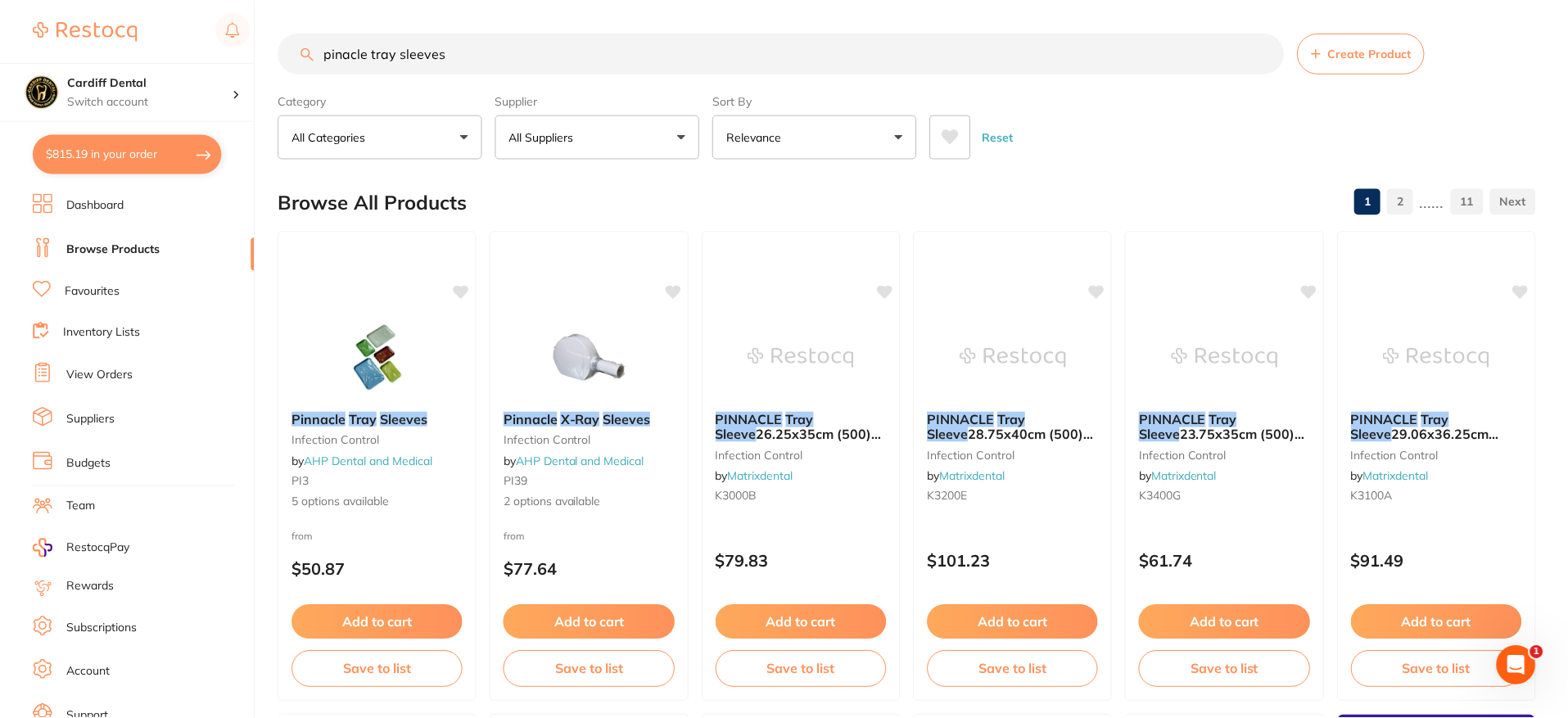
scroll to position [3, 0]
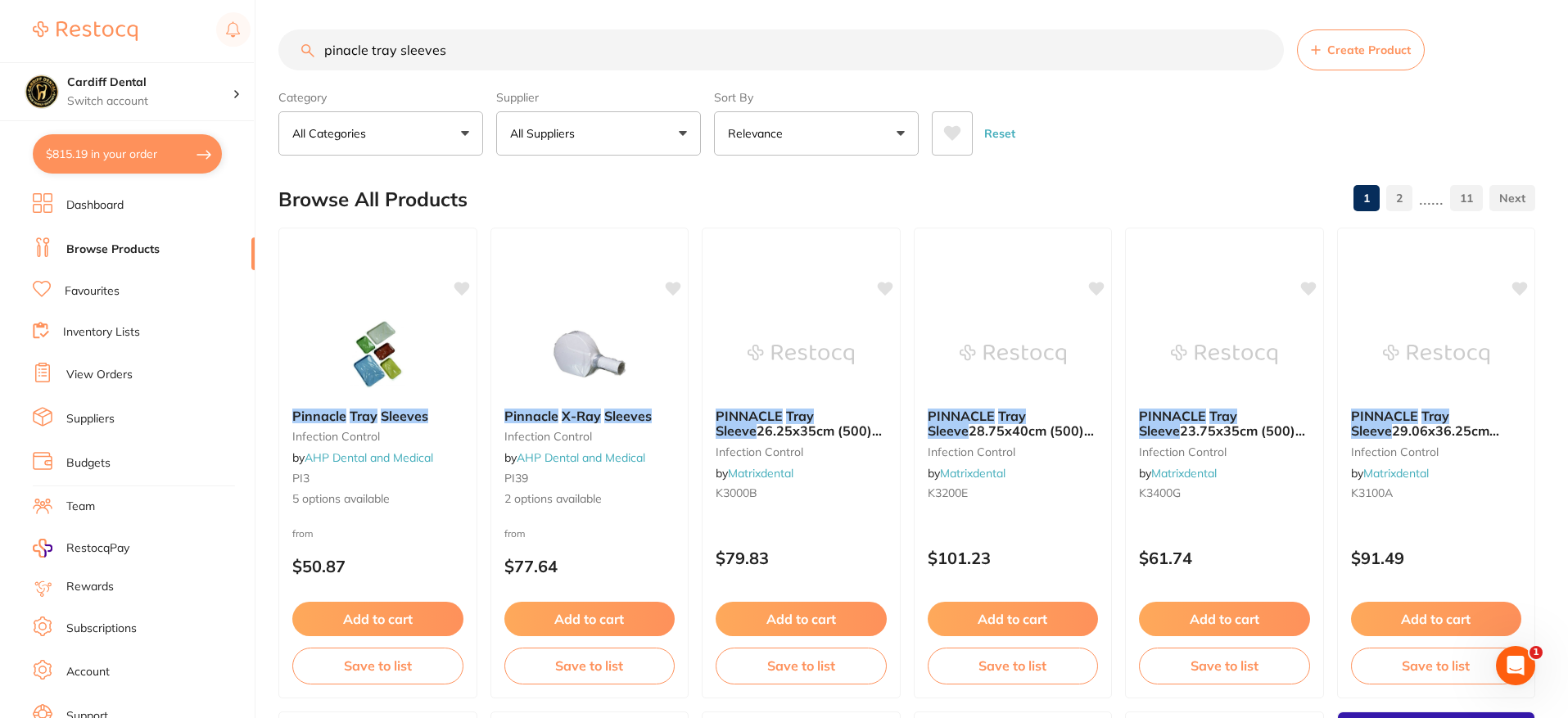
click at [143, 149] on button "$815.19 in your order" at bounding box center [127, 154] width 189 height 40
checkbox input "true"
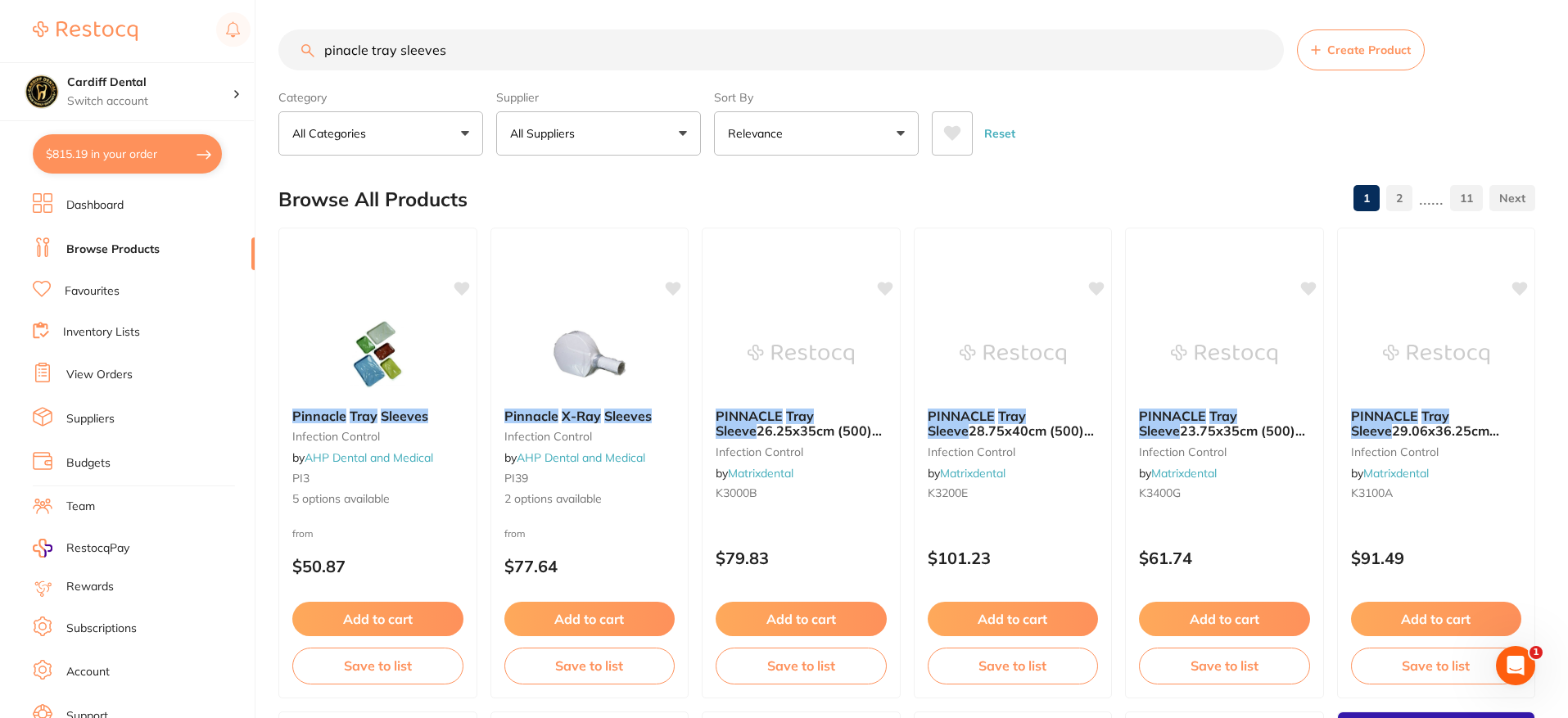
checkbox input "true"
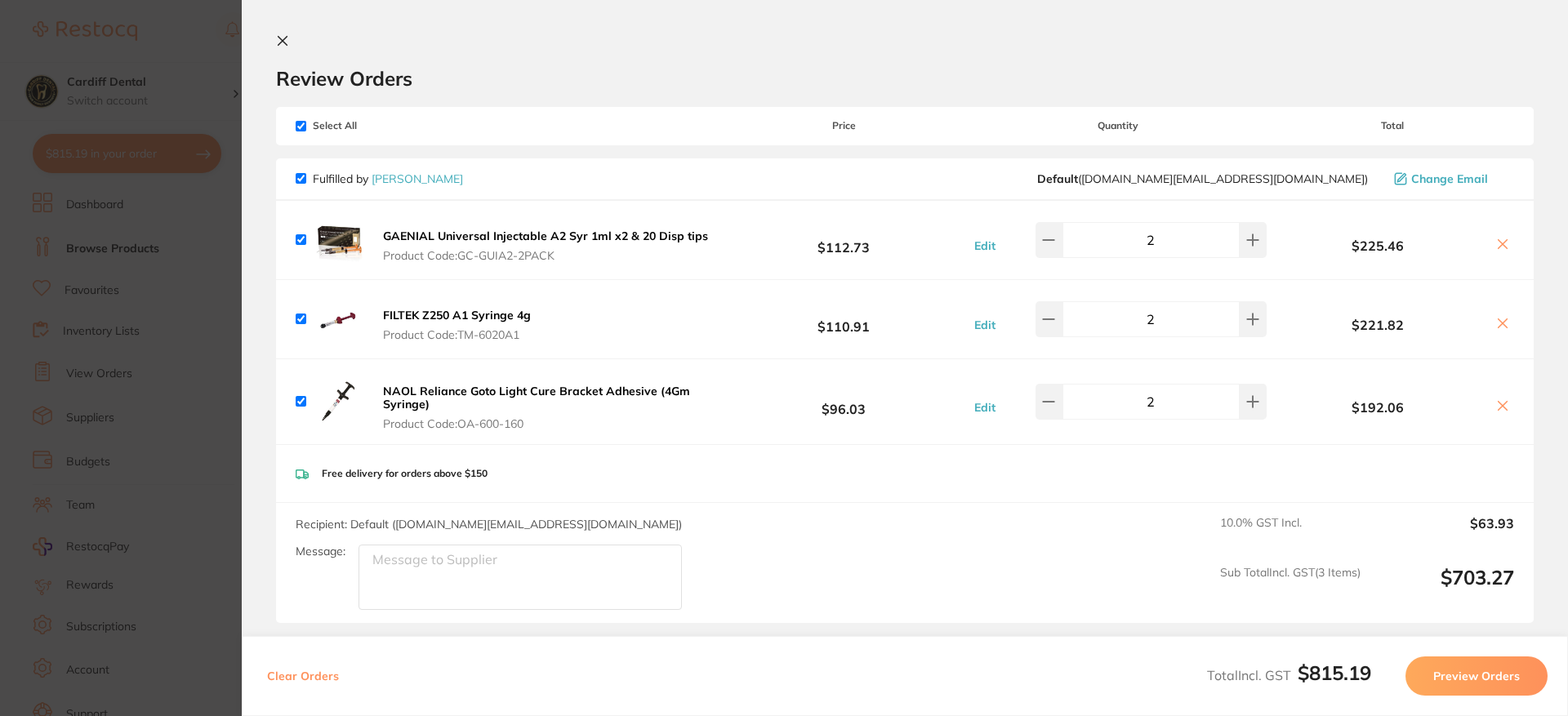
scroll to position [326, 0]
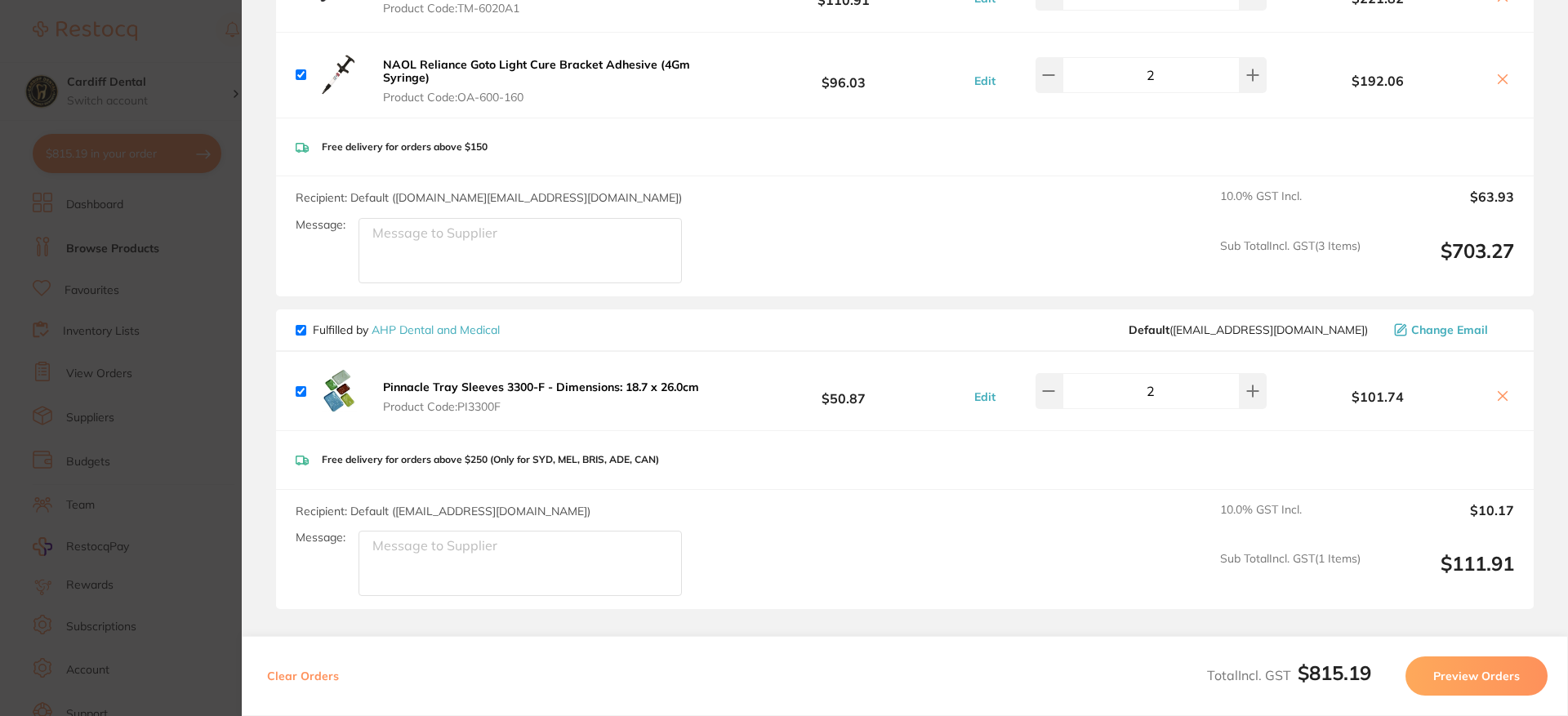
click at [1492, 673] on button "Preview Orders" at bounding box center [1476, 676] width 142 height 40
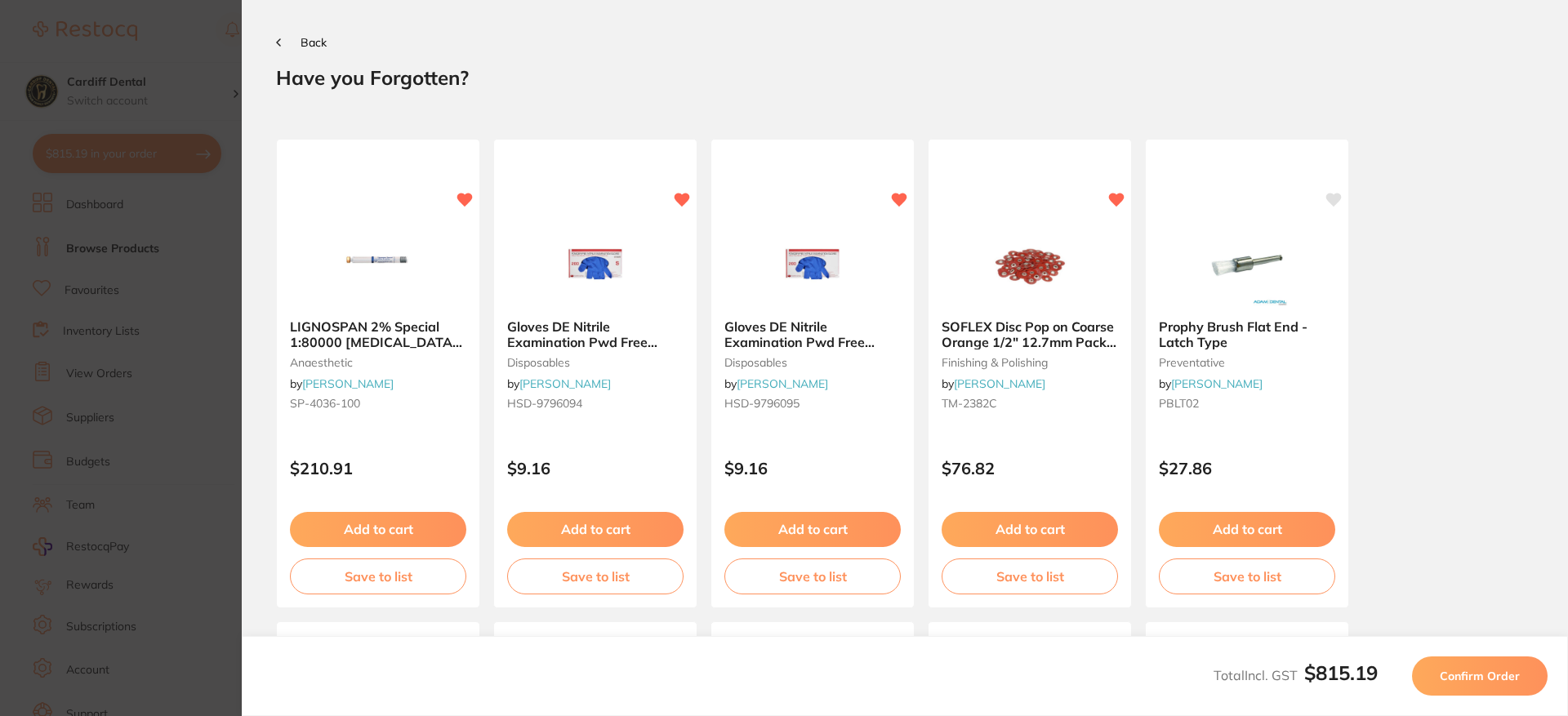
scroll to position [0, 0]
click at [1028, 524] on button "Add to cart" at bounding box center [1030, 532] width 178 height 35
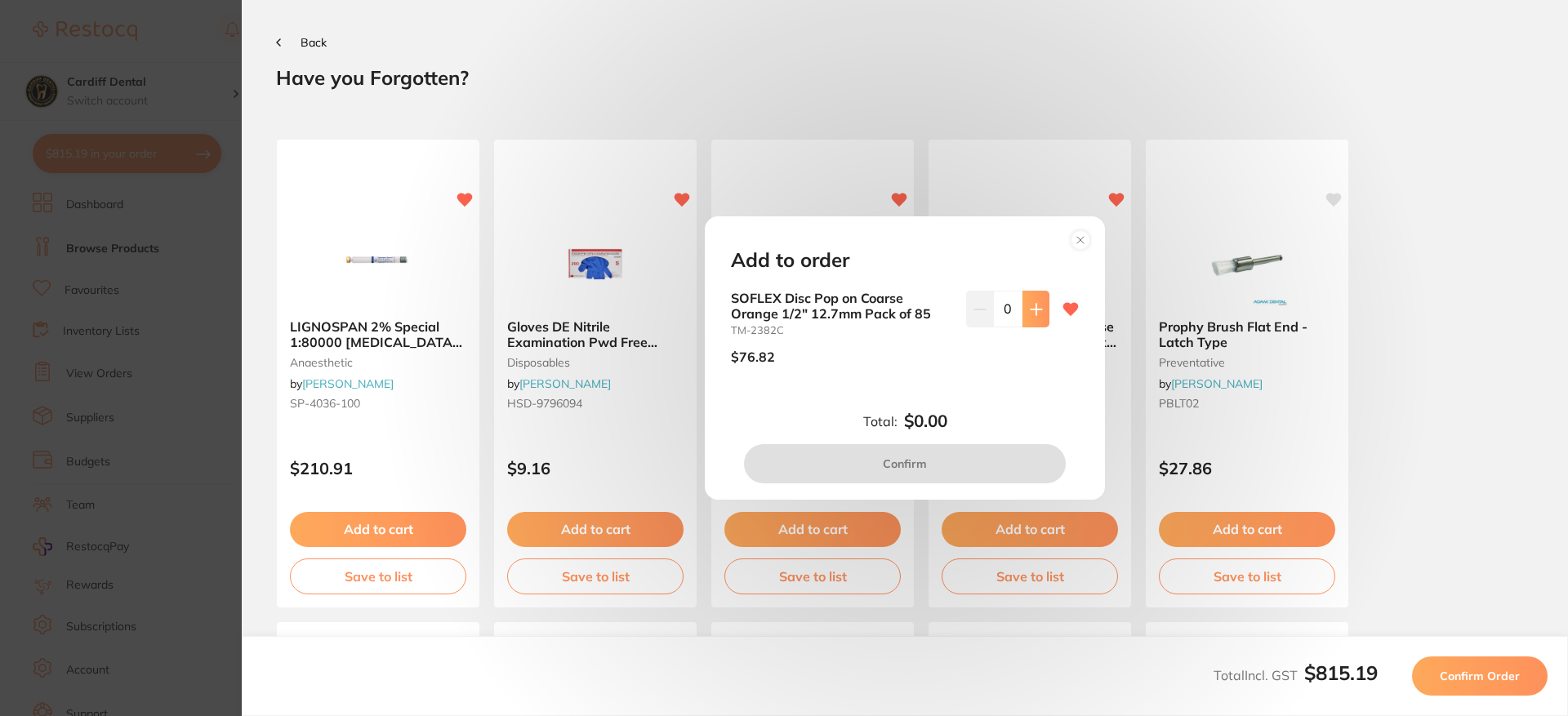
click at [1030, 314] on icon at bounding box center [1036, 310] width 13 height 13
type input "1"
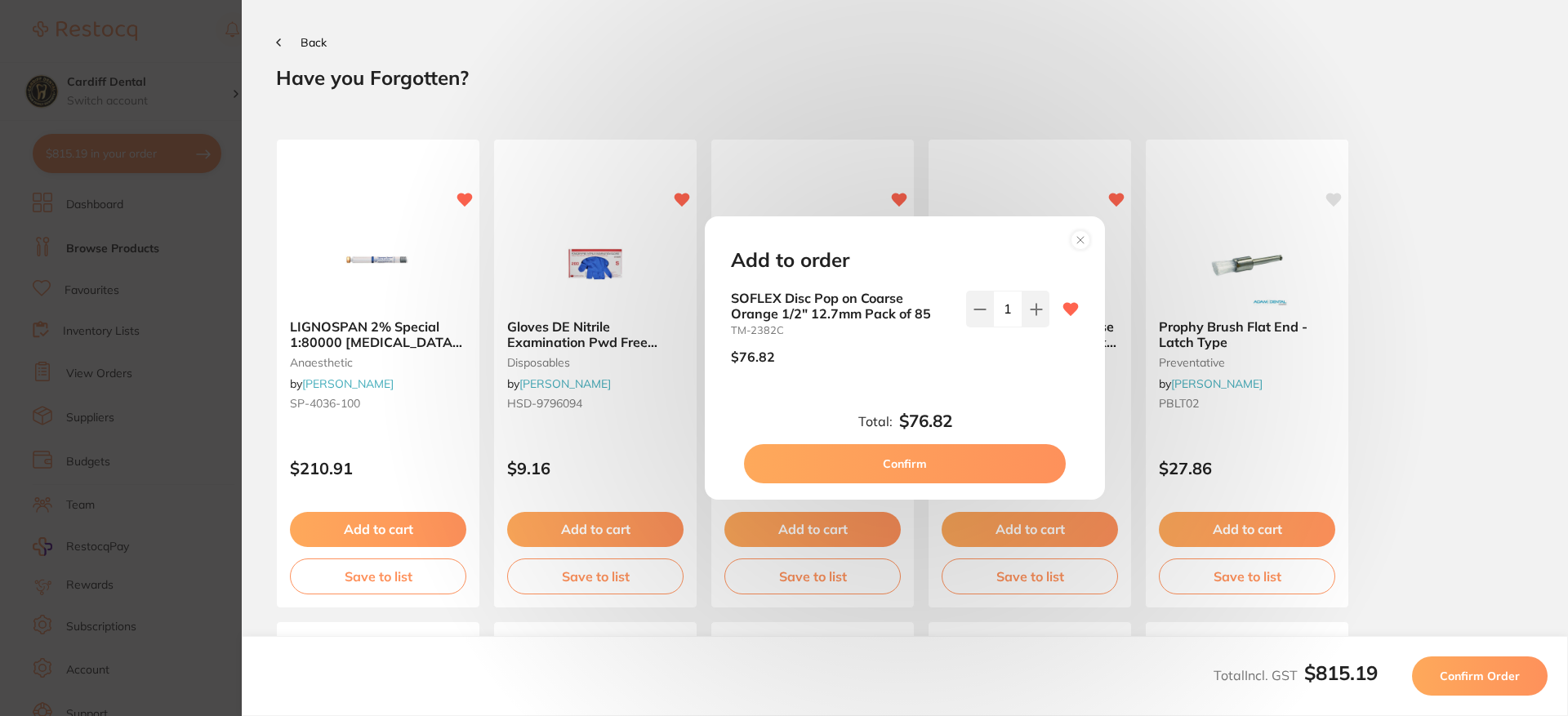
click at [924, 464] on button "Confirm" at bounding box center [904, 464] width 321 height 40
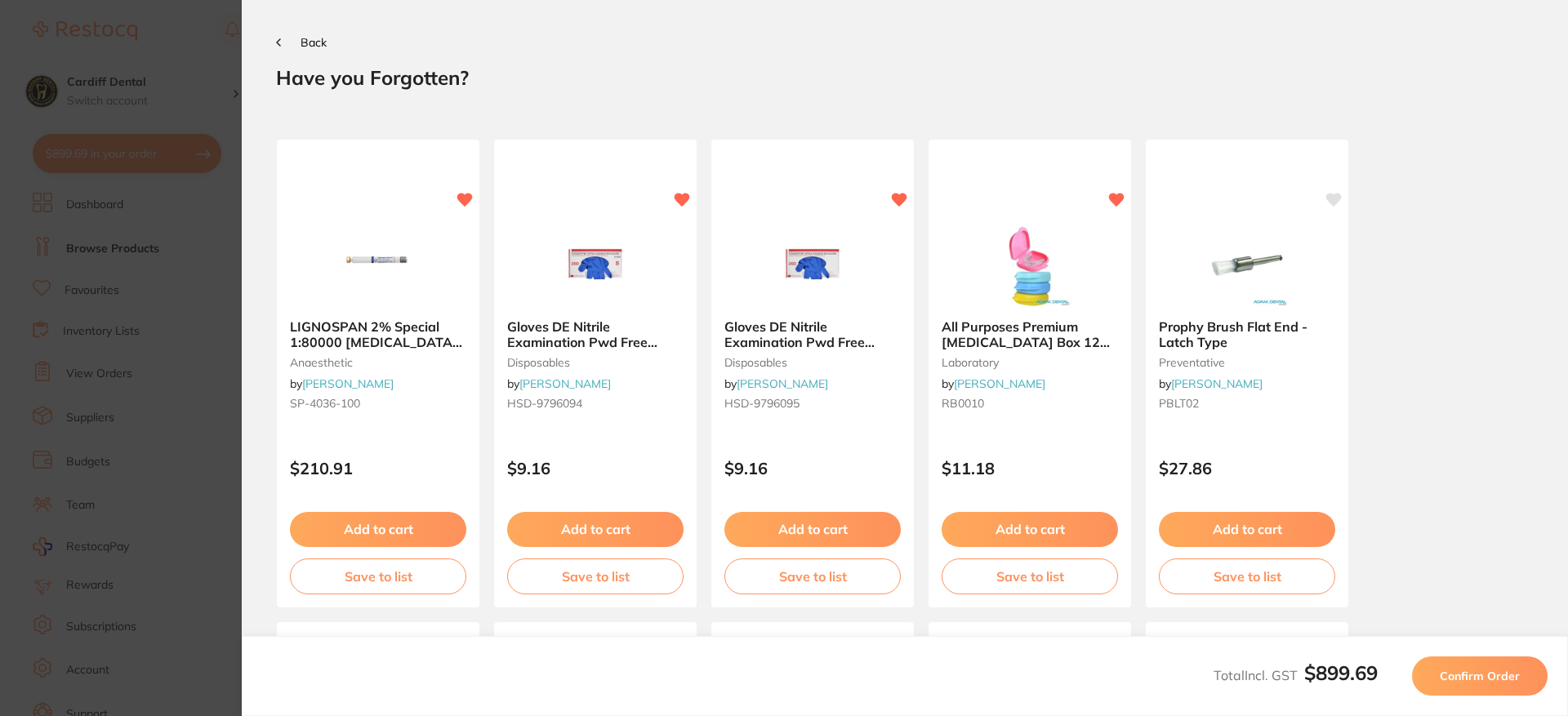
scroll to position [491, 0]
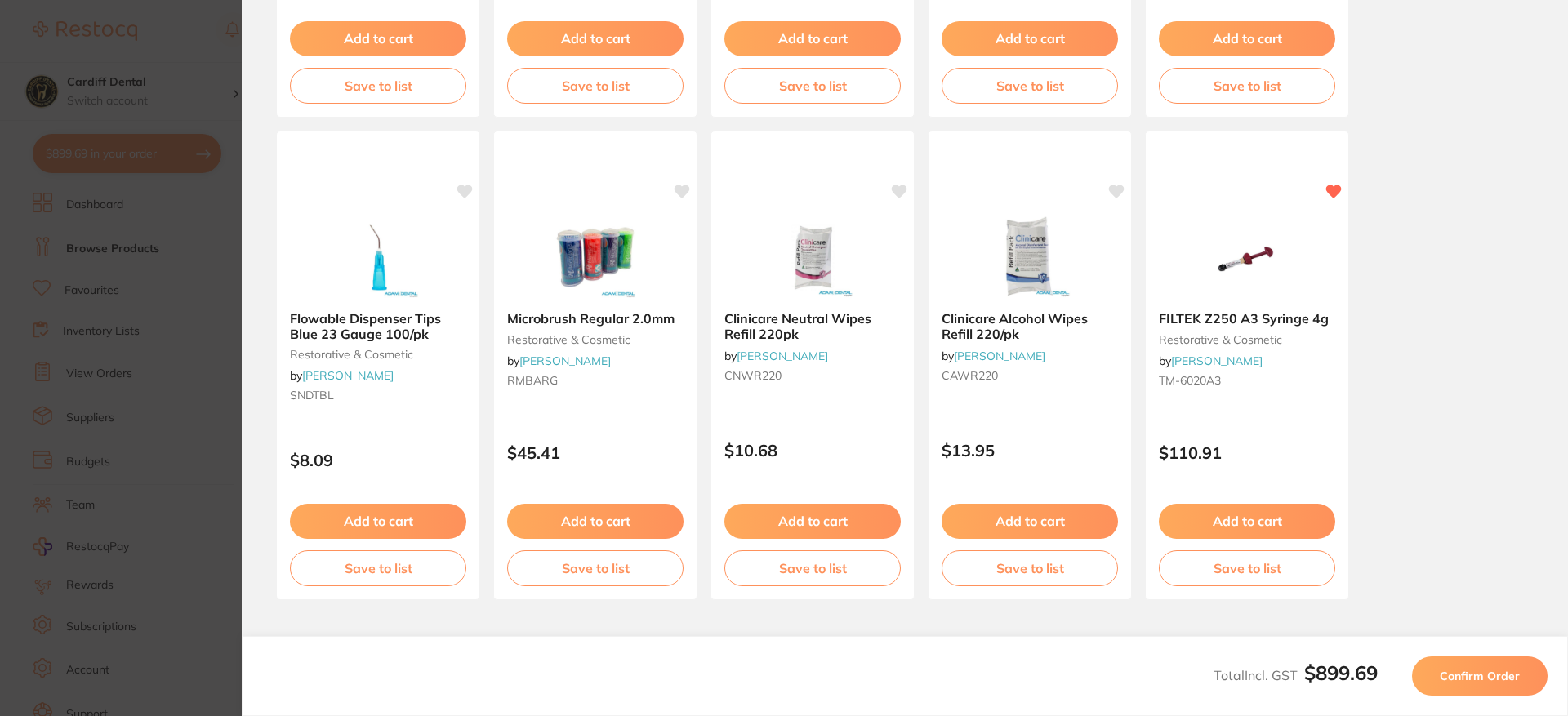
click at [1496, 671] on span "Confirm Order" at bounding box center [1479, 676] width 80 height 14
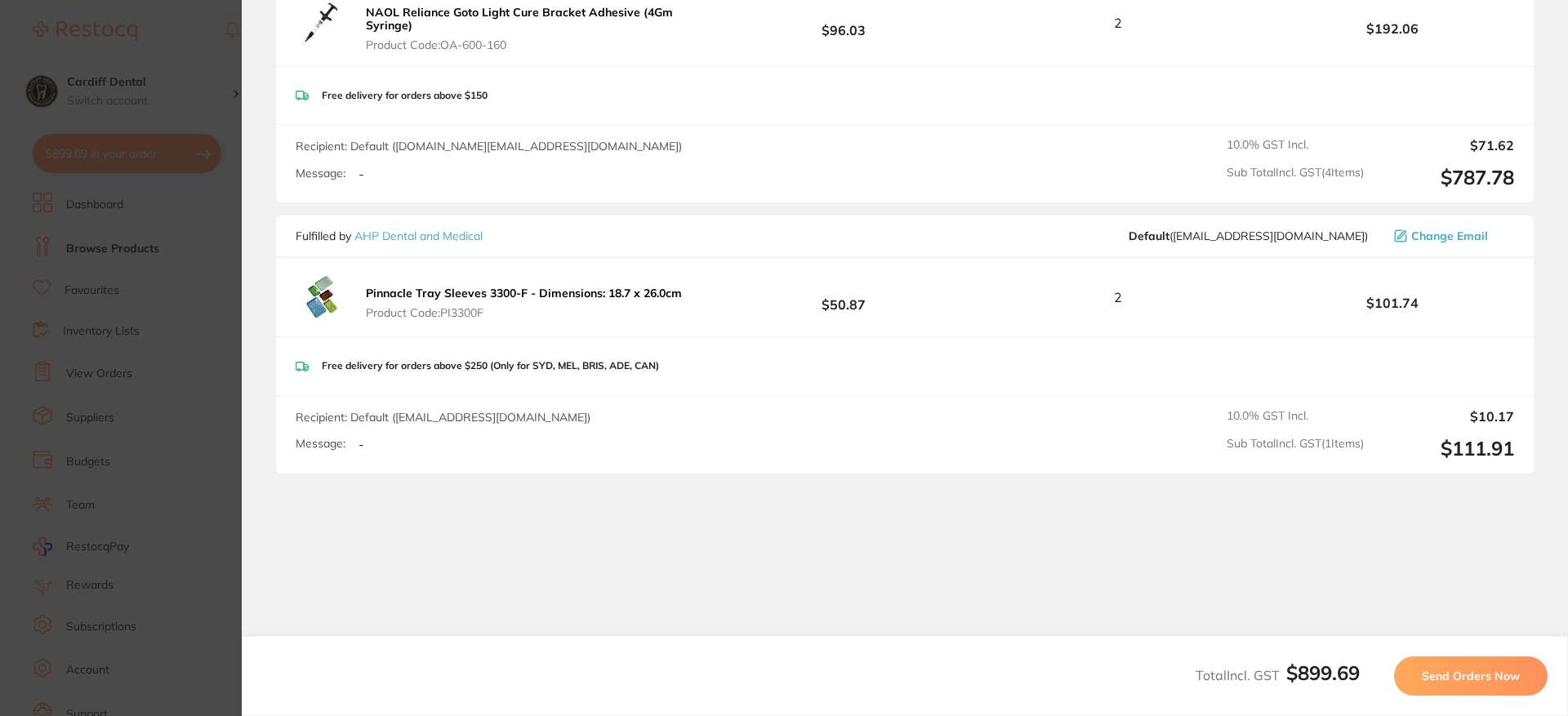
scroll to position [268, 0]
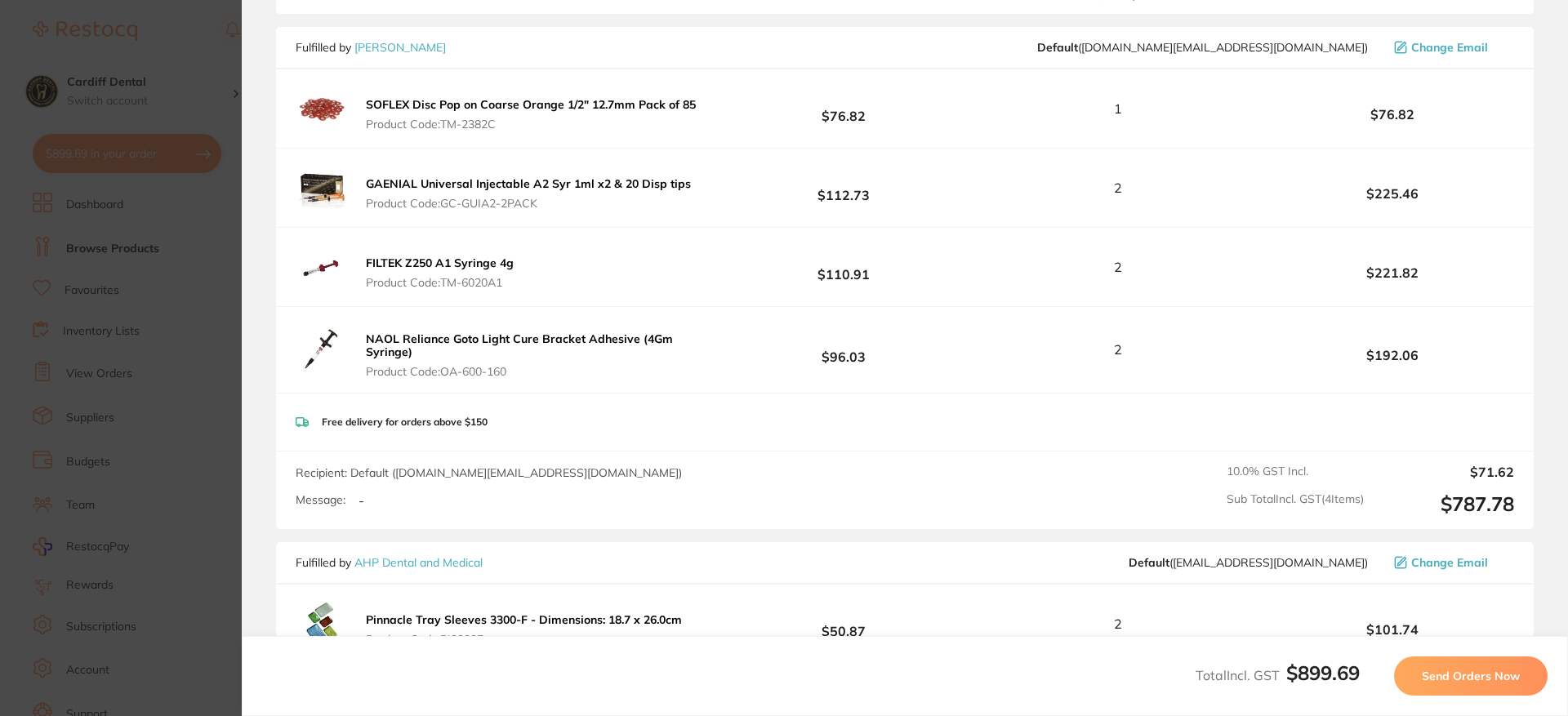
click at [1434, 677] on span "Send Orders Now" at bounding box center [1470, 676] width 98 height 14
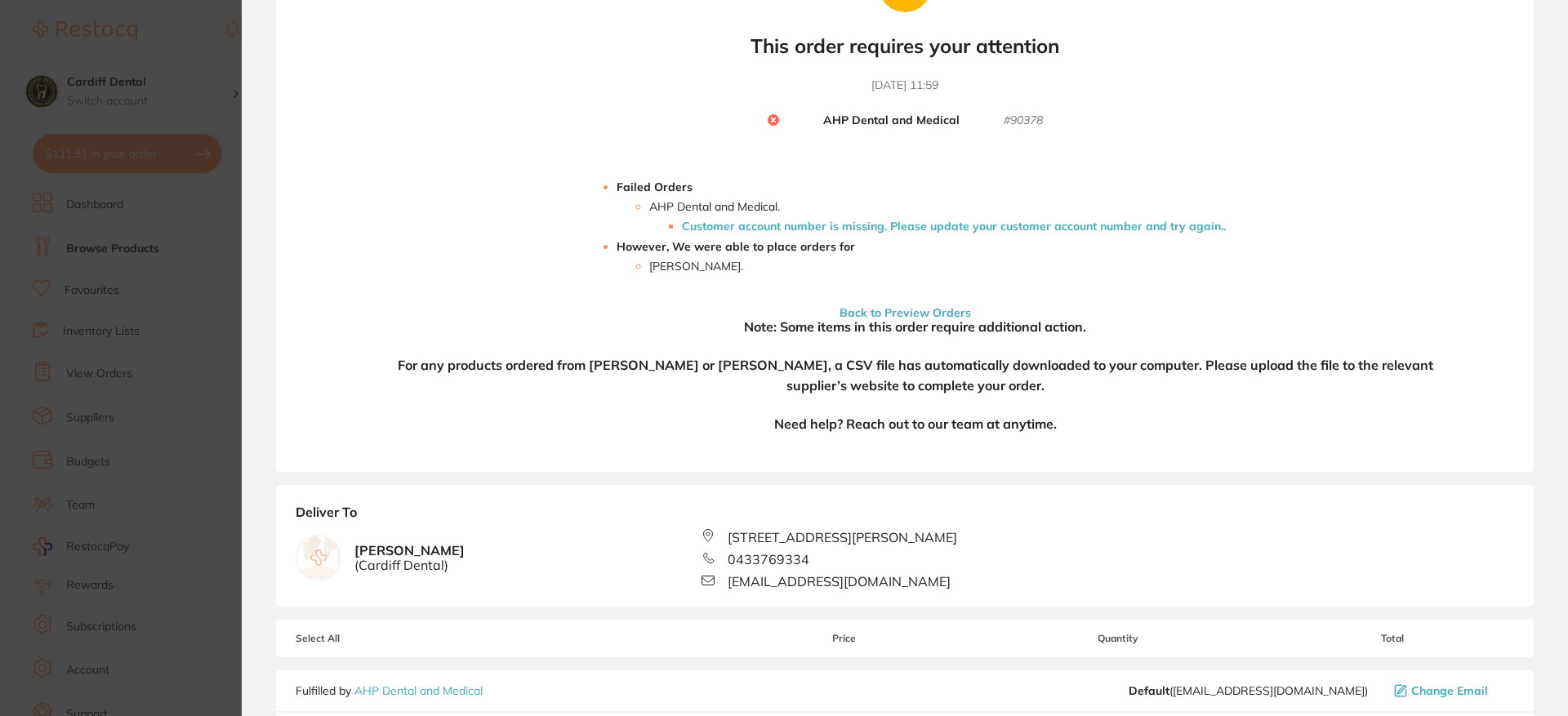
scroll to position [0, 0]
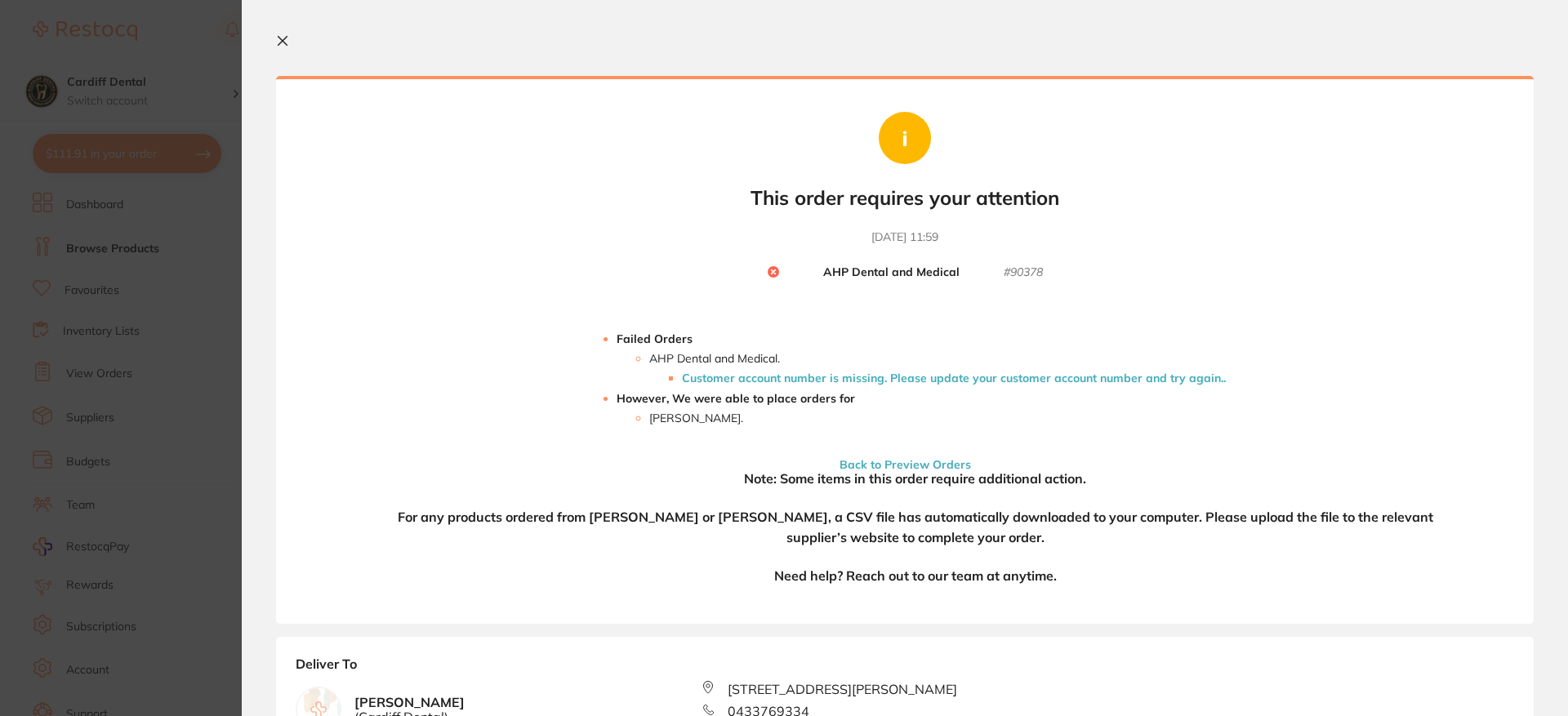
click at [289, 42] on icon at bounding box center [283, 41] width 13 height 13
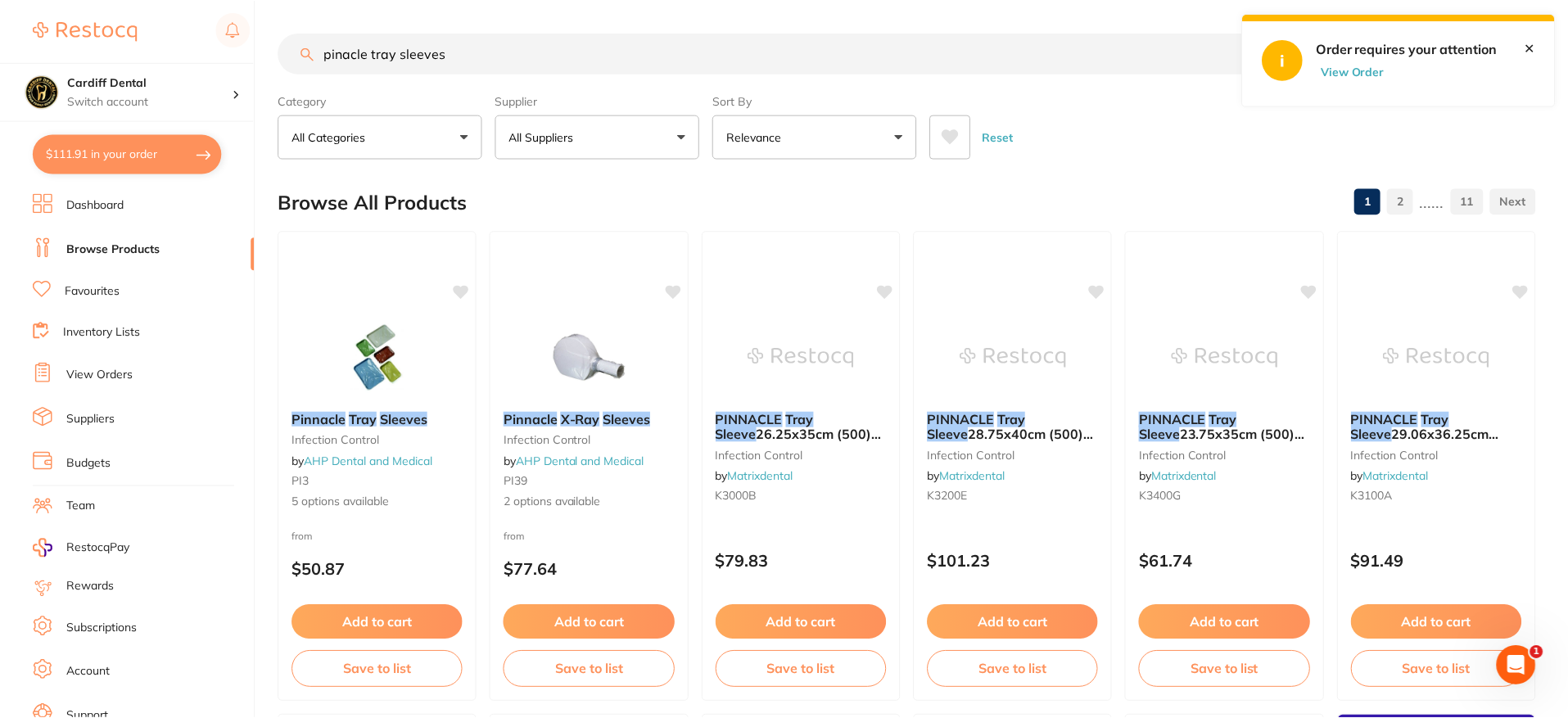
scroll to position [3, 0]
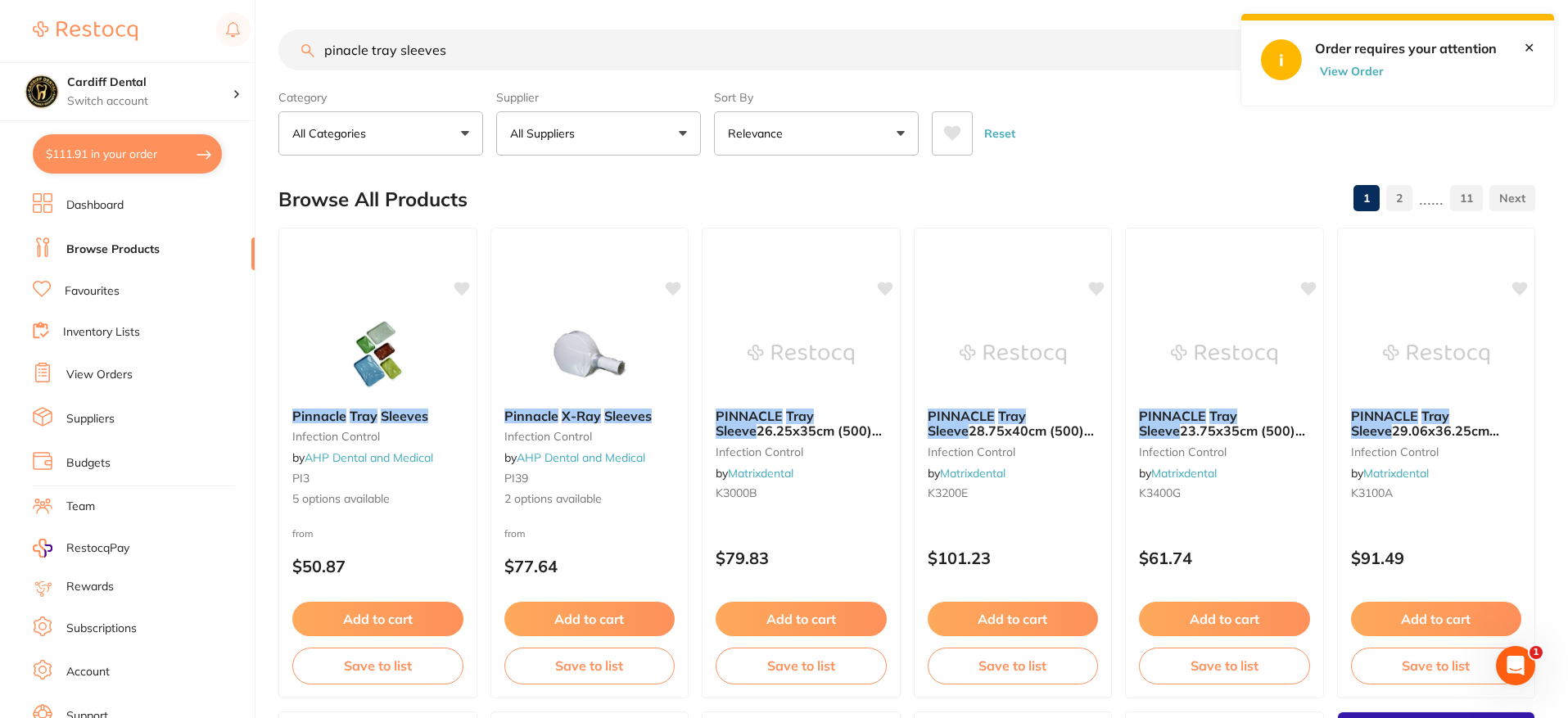
click at [1362, 72] on button "View Order" at bounding box center [1355, 71] width 82 height 14
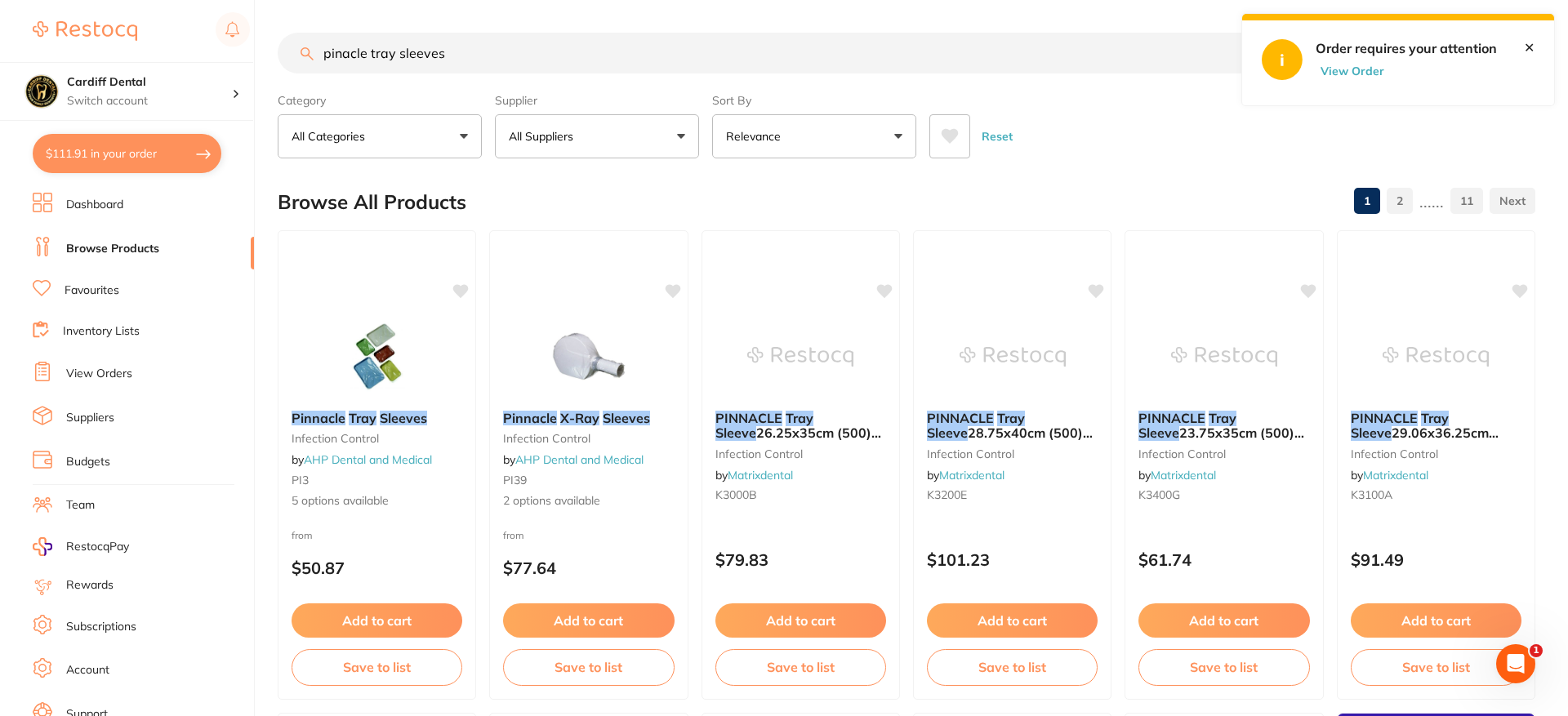
checkbox input "true"
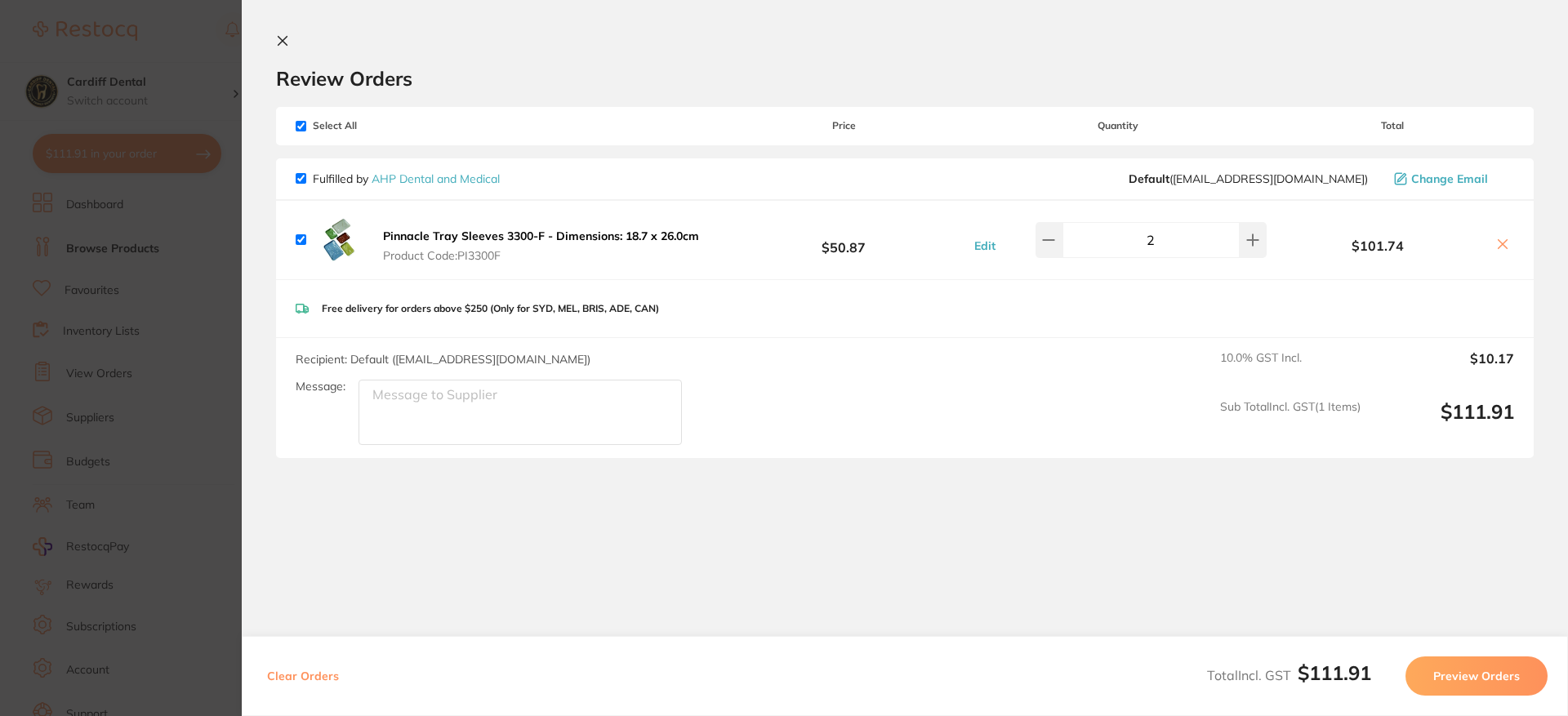
click at [1490, 671] on button "Preview Orders" at bounding box center [1476, 676] width 142 height 40
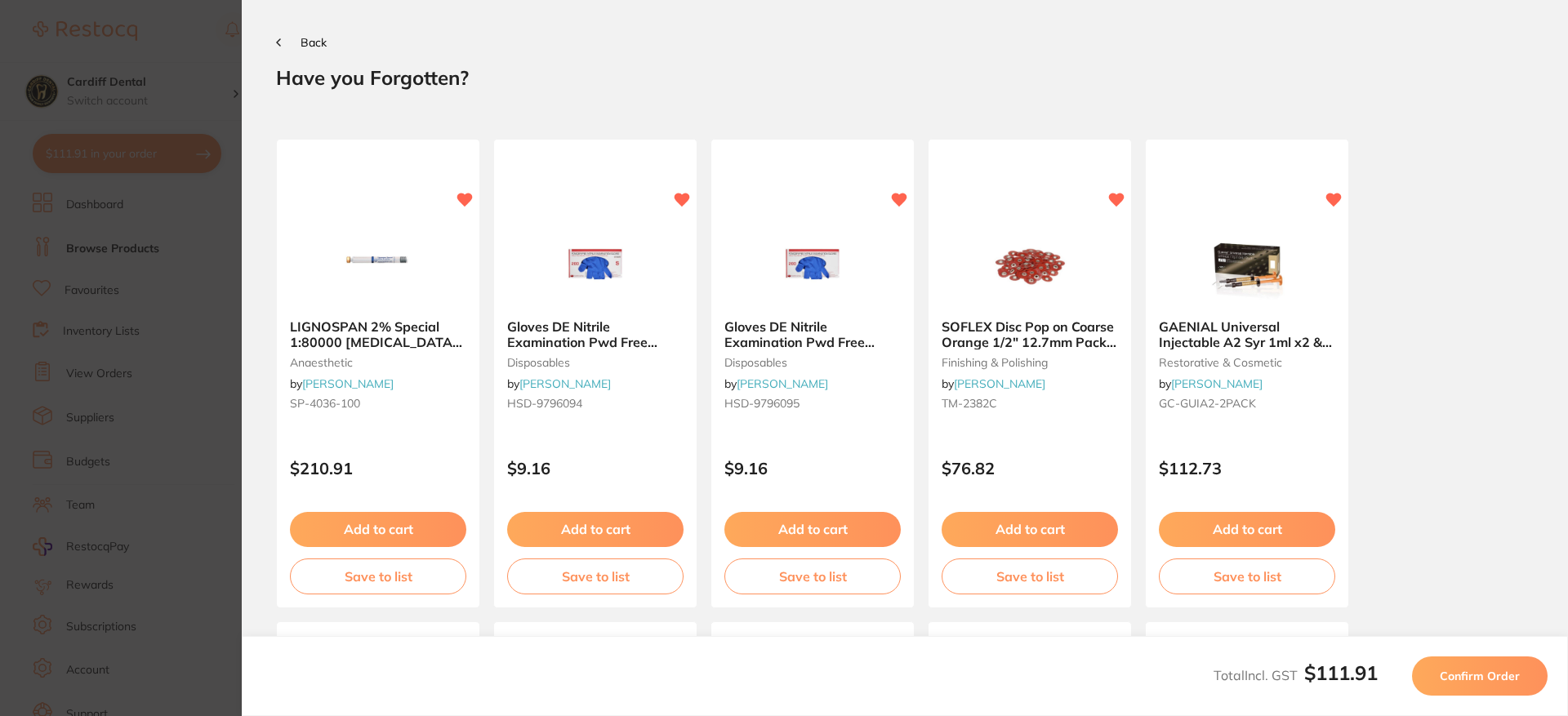
click at [1486, 674] on span "Confirm Order" at bounding box center [1479, 676] width 80 height 14
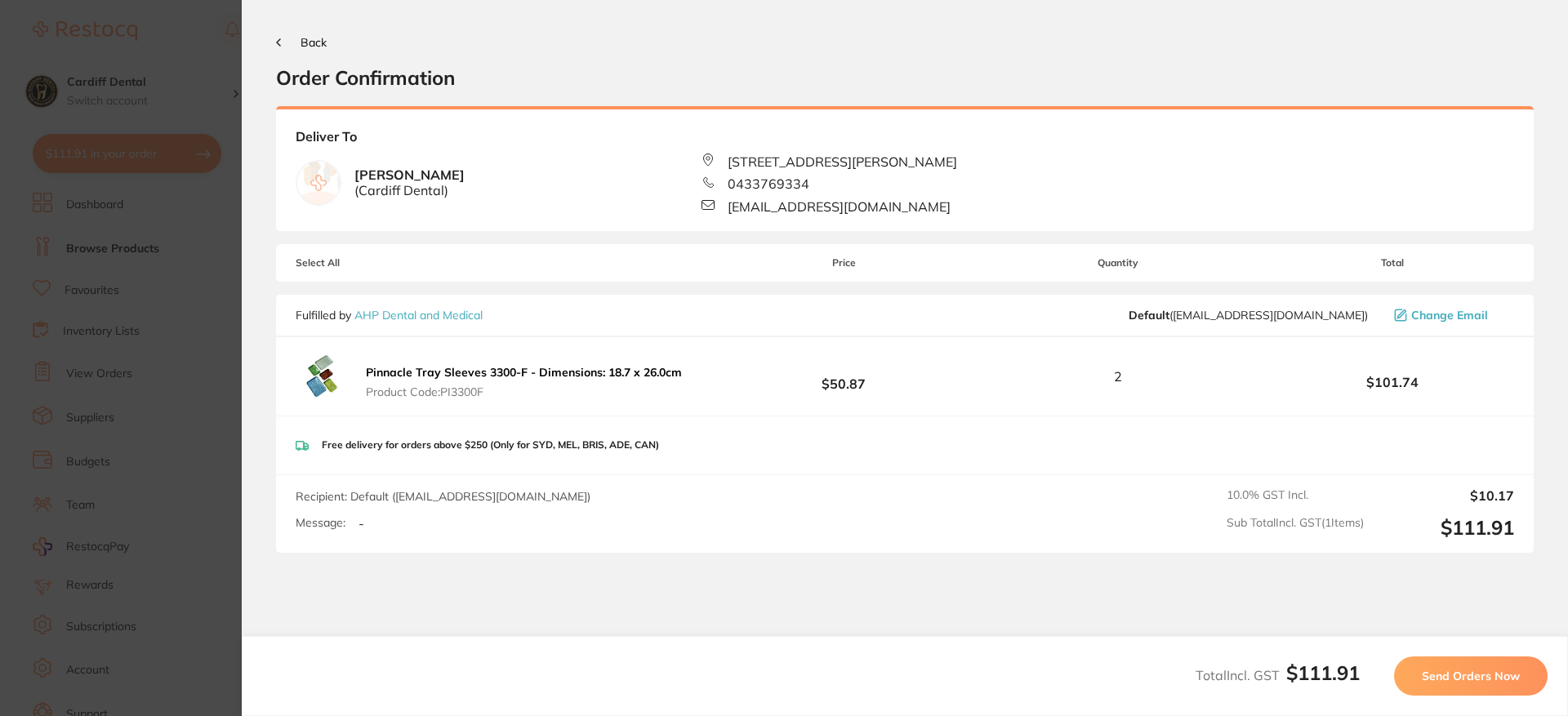
click at [283, 37] on button "Back" at bounding box center [301, 43] width 50 height 13
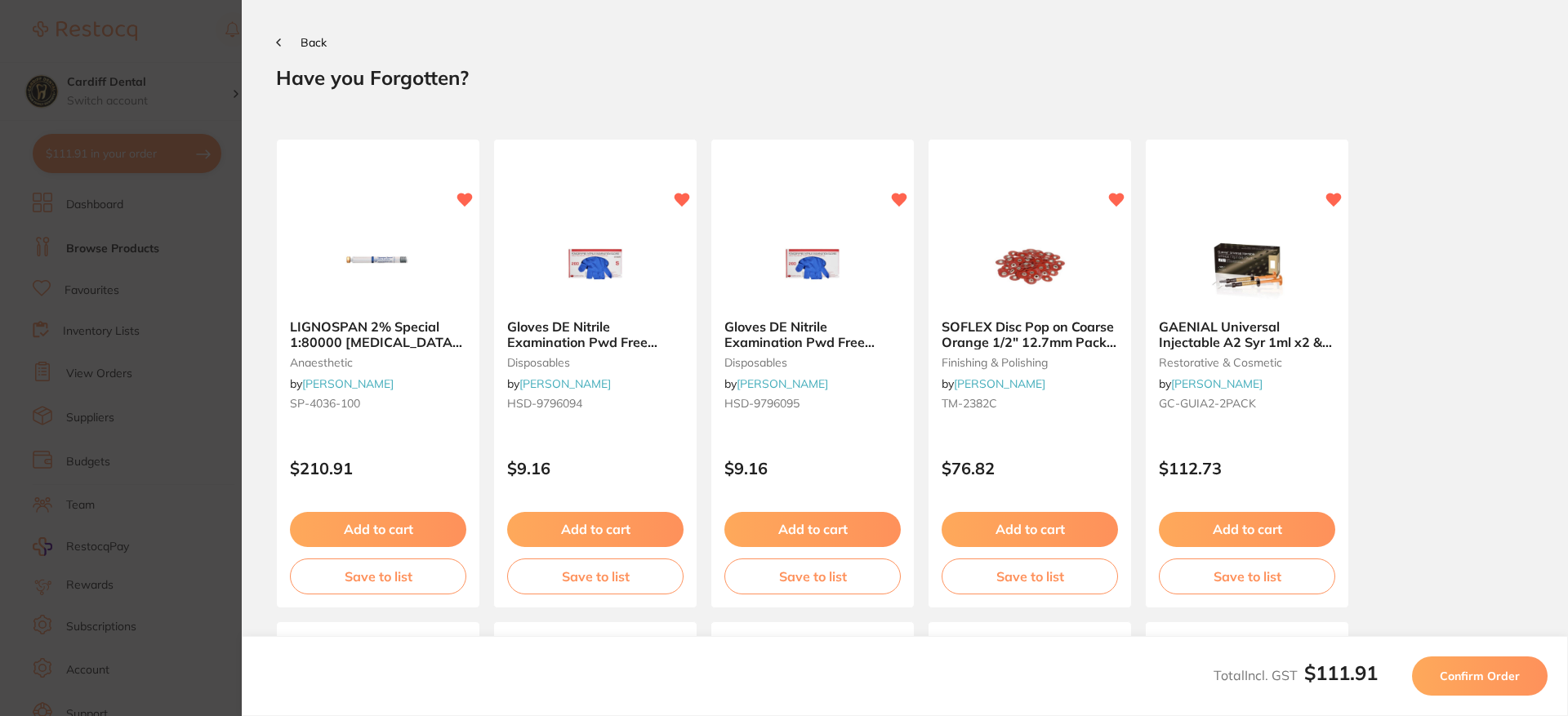
click at [283, 37] on button "Back" at bounding box center [301, 43] width 50 height 13
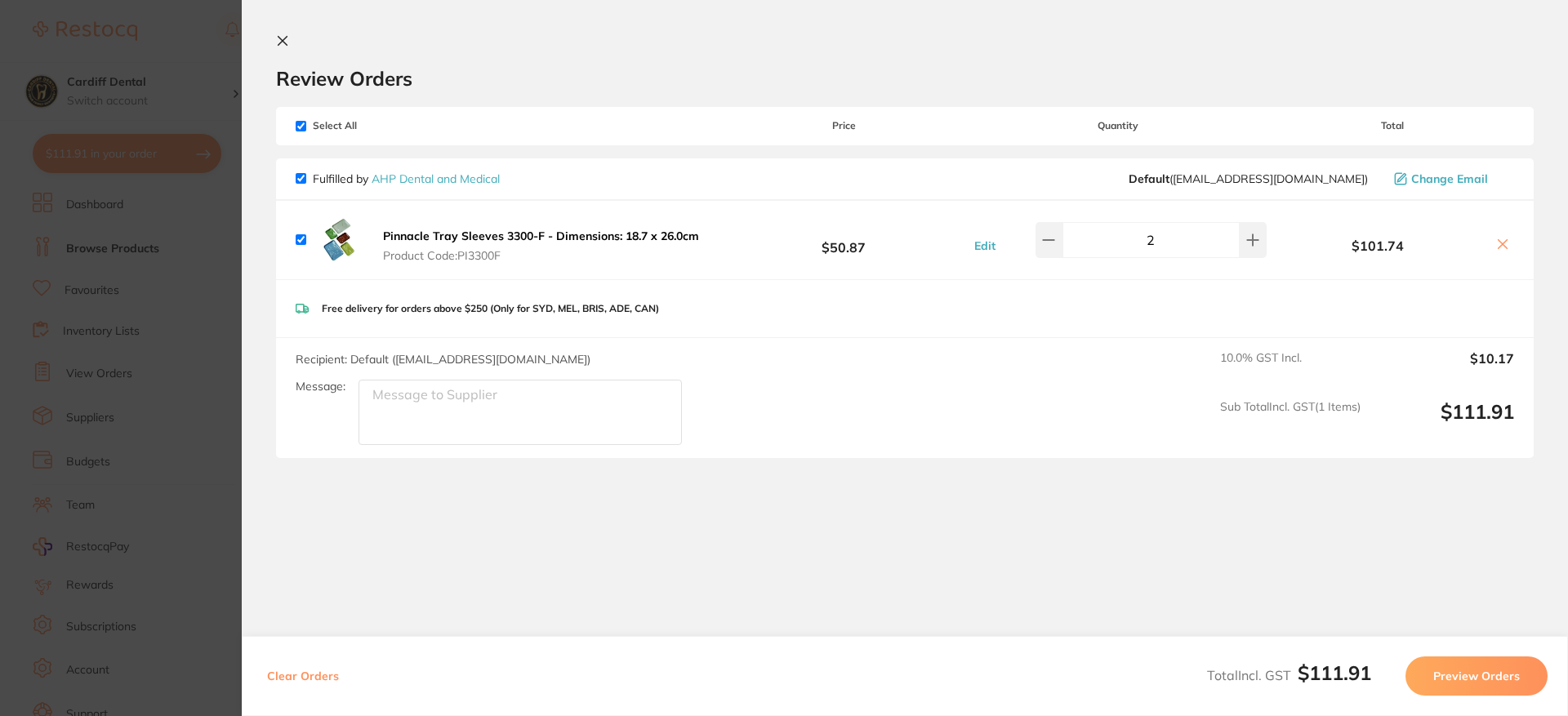
click at [283, 37] on icon at bounding box center [283, 41] width 13 height 13
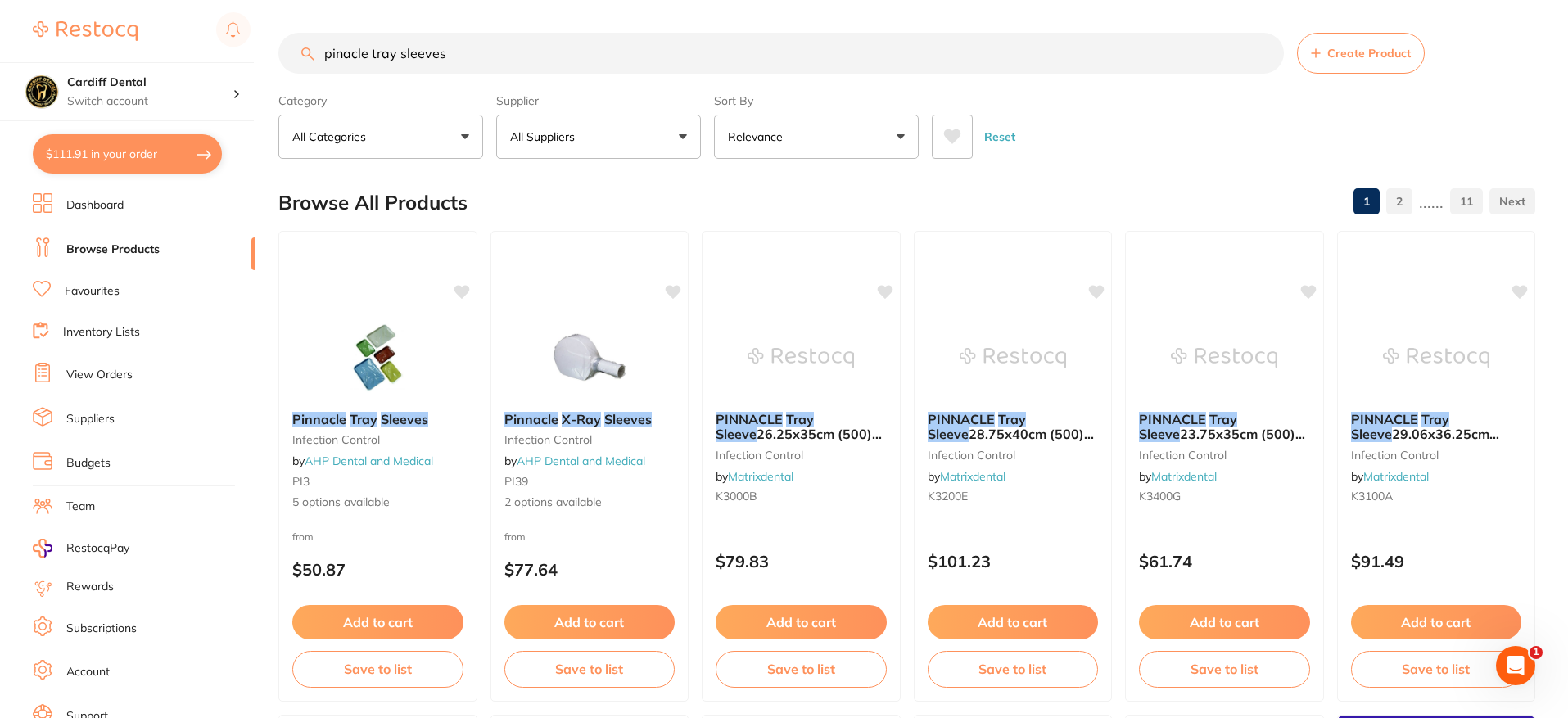
click at [167, 146] on button "$111.91 in your order" at bounding box center [127, 154] width 189 height 40
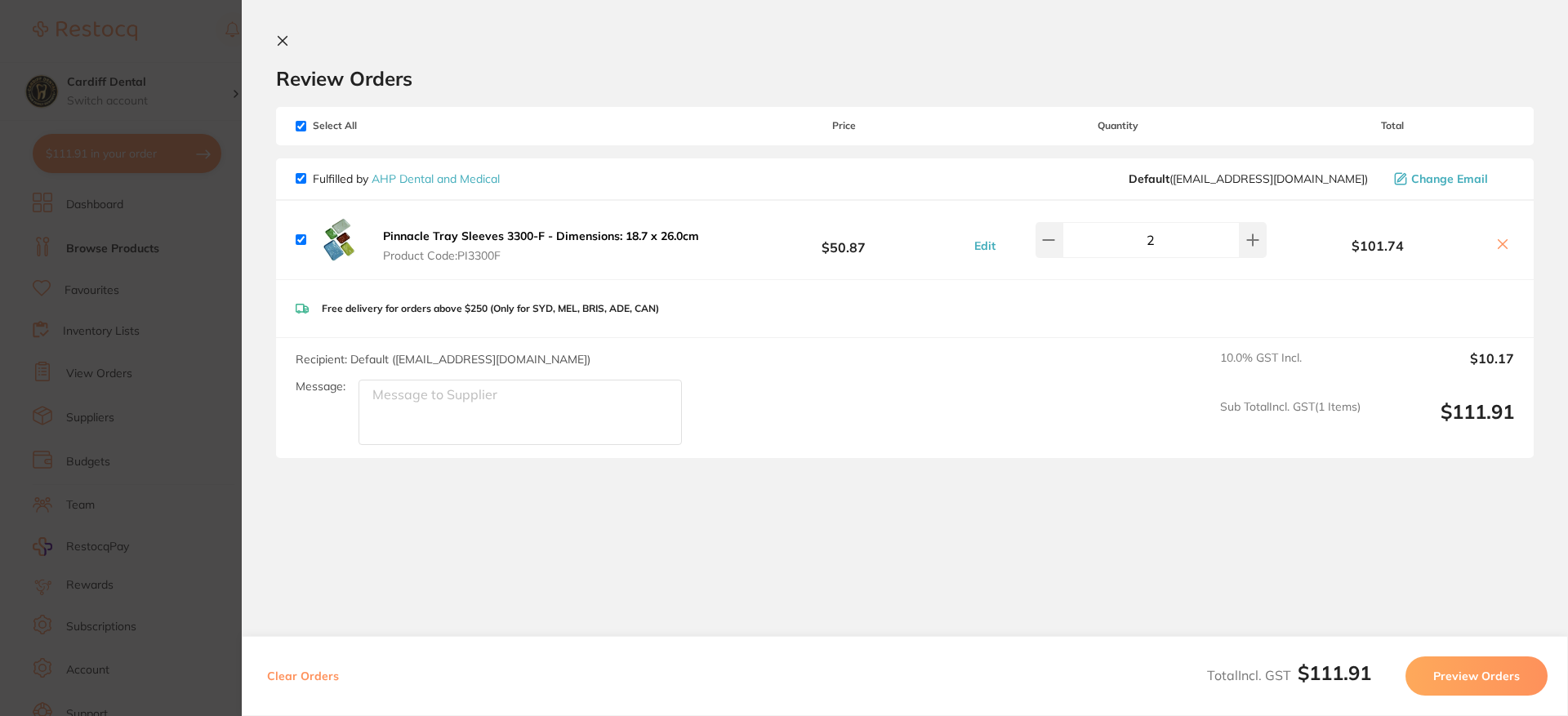
click at [1469, 671] on button "Preview Orders" at bounding box center [1476, 676] width 142 height 40
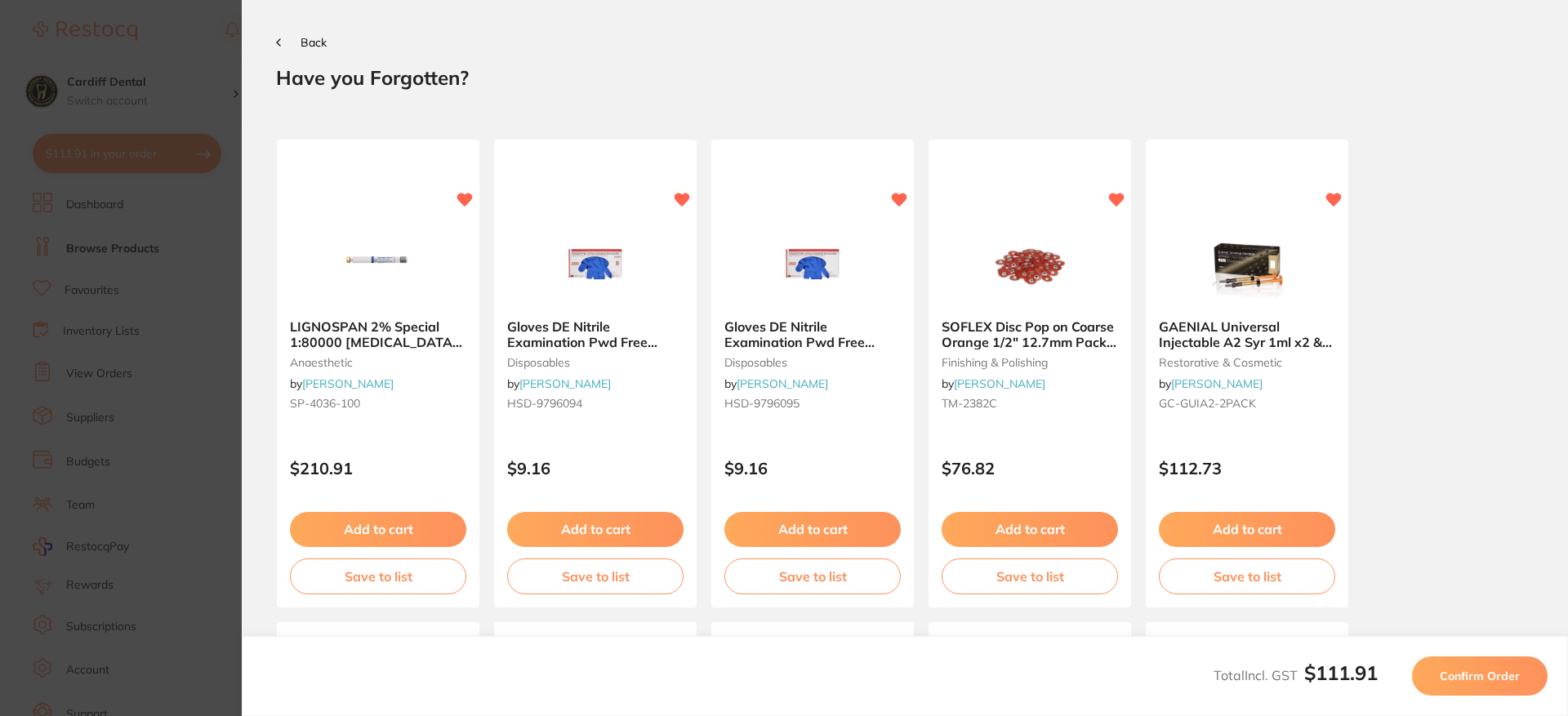
click at [1462, 681] on span "Confirm Order" at bounding box center [1479, 676] width 80 height 14
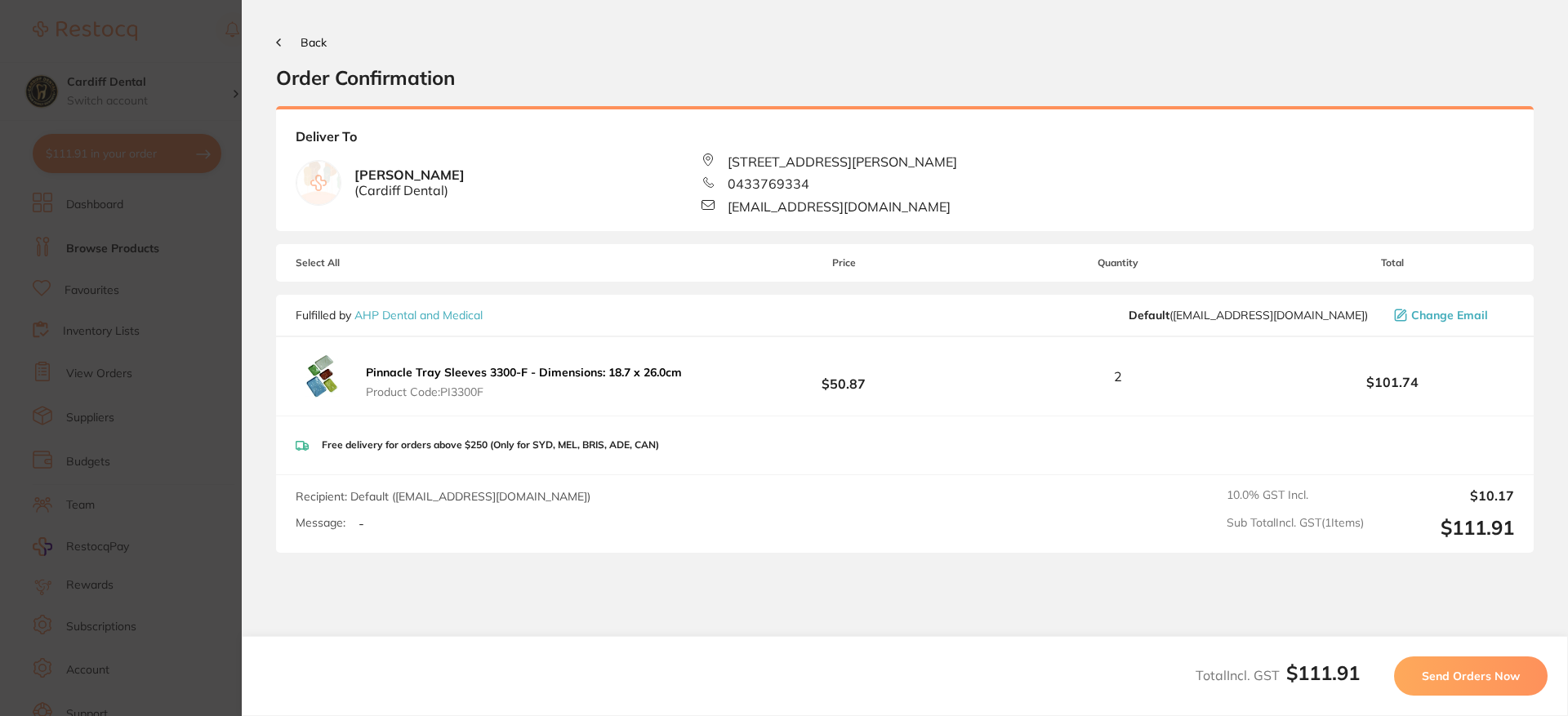
click at [1462, 681] on span "Send Orders Now" at bounding box center [1470, 676] width 98 height 14
